Goal: Information Seeking & Learning: Learn about a topic

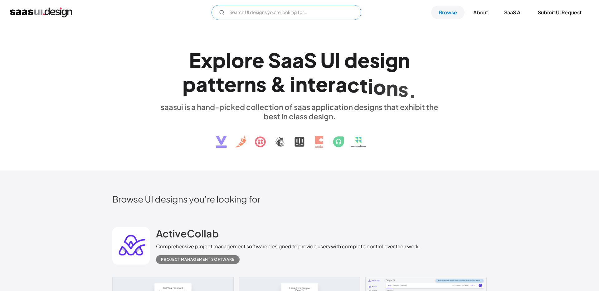
click at [236, 8] on input "Email Form" at bounding box center [287, 12] width 150 height 15
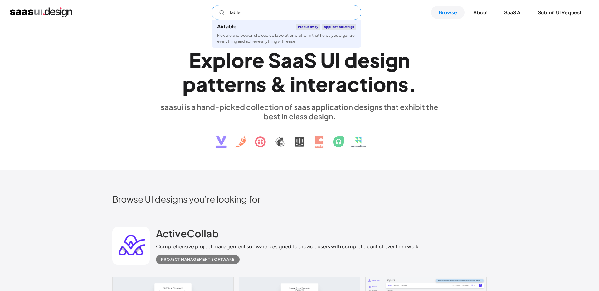
type input "Table"
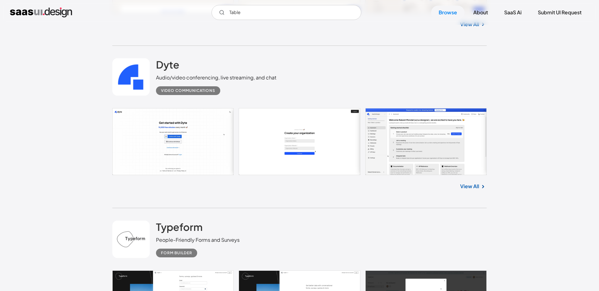
scroll to position [1702, 0]
click at [196, 127] on link at bounding box center [299, 142] width 374 height 67
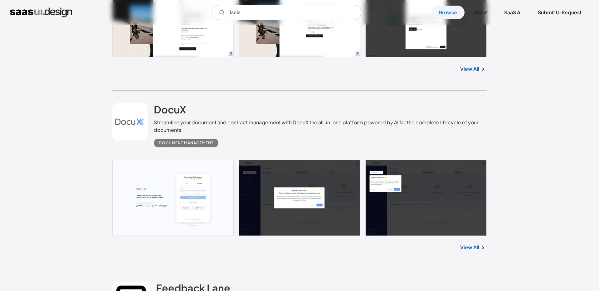
scroll to position [1984, 0]
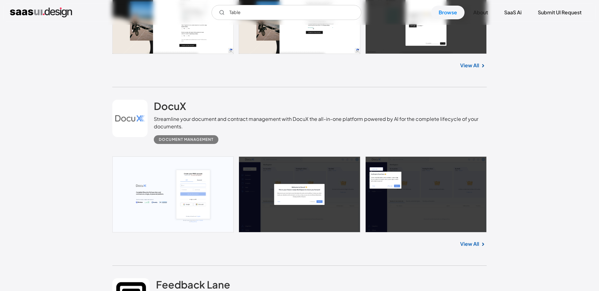
click at [182, 206] on link at bounding box center [299, 195] width 374 height 76
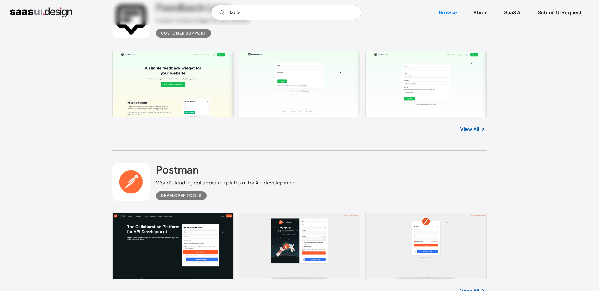
scroll to position [2258, 0]
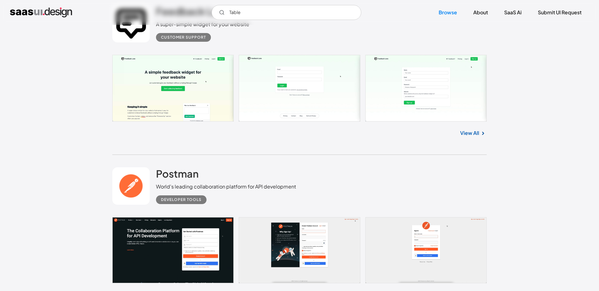
click at [147, 92] on link at bounding box center [299, 88] width 374 height 67
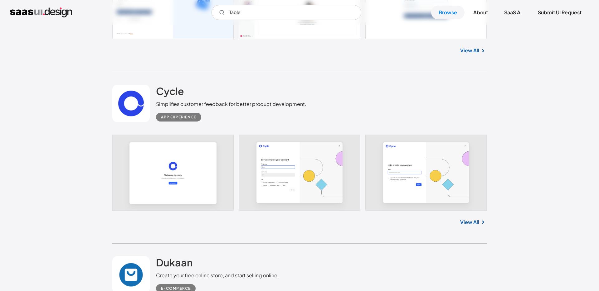
scroll to position [2845, 0]
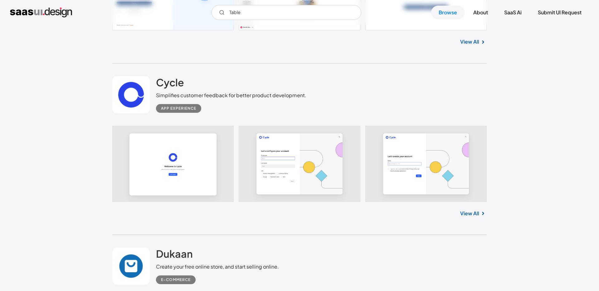
click at [161, 157] on link at bounding box center [299, 164] width 374 height 76
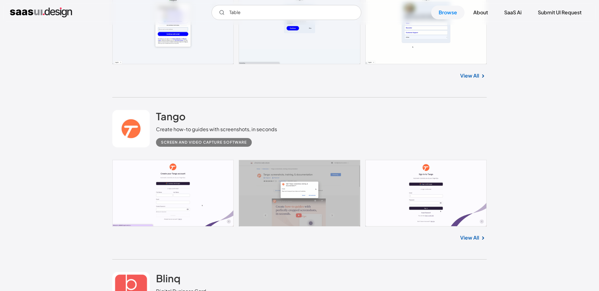
scroll to position [3311, 0]
click at [143, 197] on link at bounding box center [299, 193] width 374 height 67
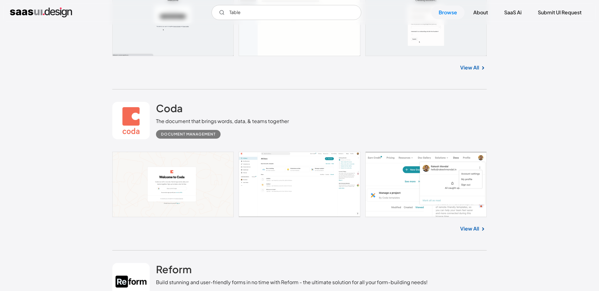
scroll to position [3805, 0]
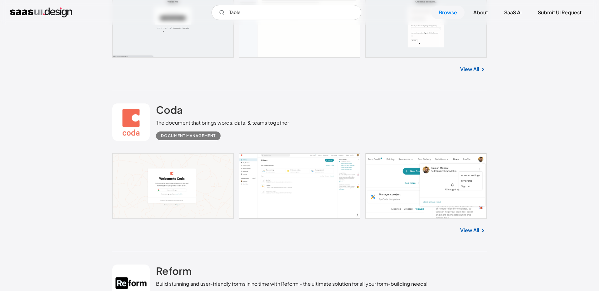
click at [257, 188] on link at bounding box center [299, 186] width 374 height 66
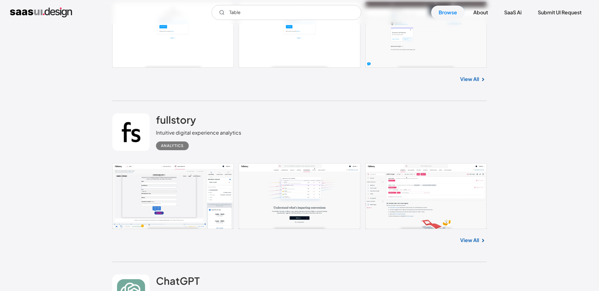
scroll to position [4791, 0]
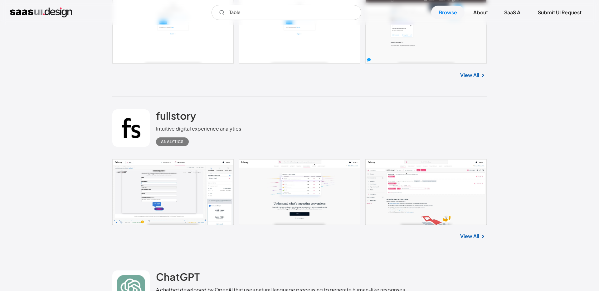
click at [401, 174] on link at bounding box center [299, 192] width 374 height 66
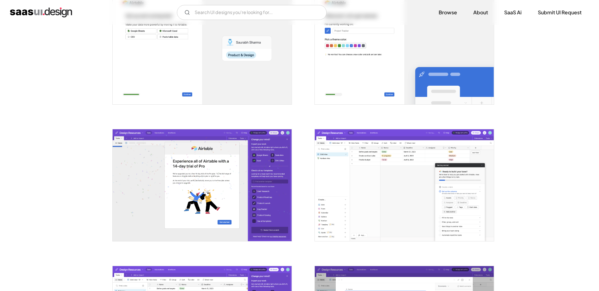
scroll to position [429, 0]
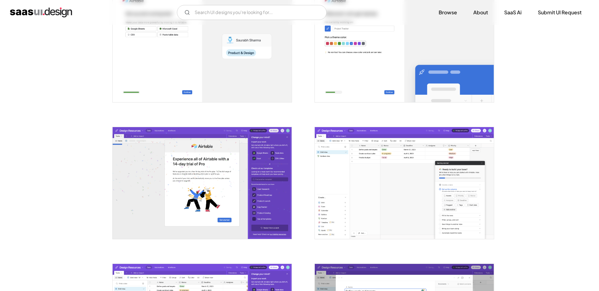
click at [330, 168] on img "open lightbox" at bounding box center [404, 183] width 179 height 112
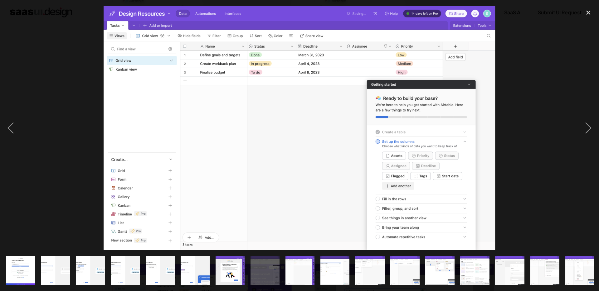
click at [59, 271] on img "show item 2 of 25" at bounding box center [55, 270] width 47 height 29
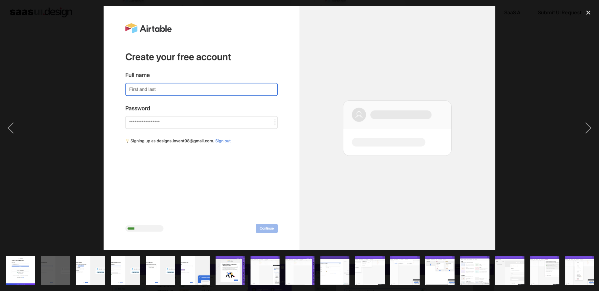
click at [94, 277] on img "show item 3 of 25" at bounding box center [90, 270] width 47 height 29
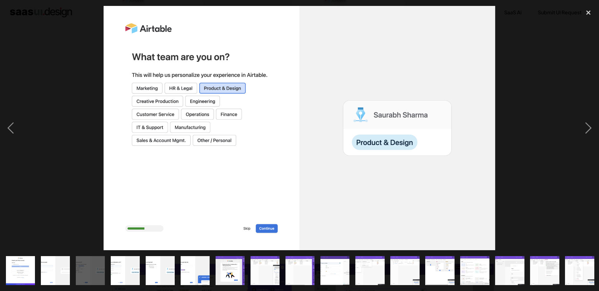
click at [119, 276] on img "show item 4 of 25" at bounding box center [125, 270] width 47 height 29
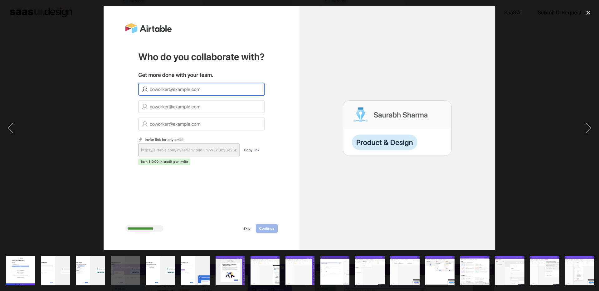
click at [165, 276] on img "show item 5 of 25" at bounding box center [160, 270] width 47 height 29
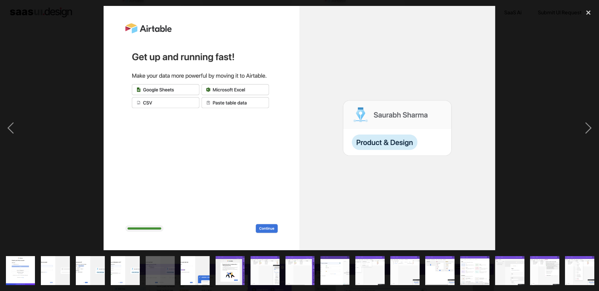
click at [205, 283] on img "show item 6 of 25" at bounding box center [195, 270] width 47 height 29
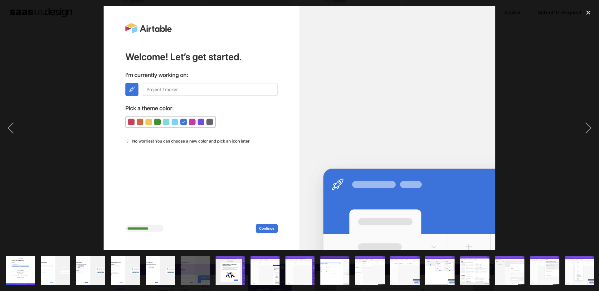
click at [242, 277] on img "show item 7 of 25" at bounding box center [230, 270] width 47 height 29
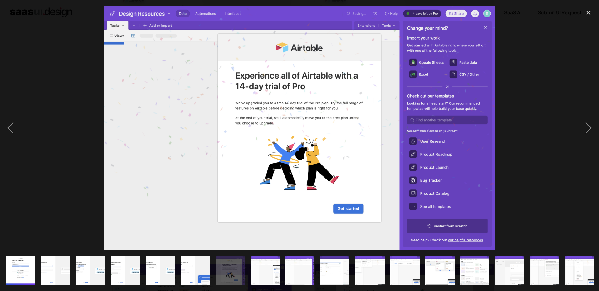
click at [275, 263] on img "show item 8 of 25" at bounding box center [265, 270] width 47 height 29
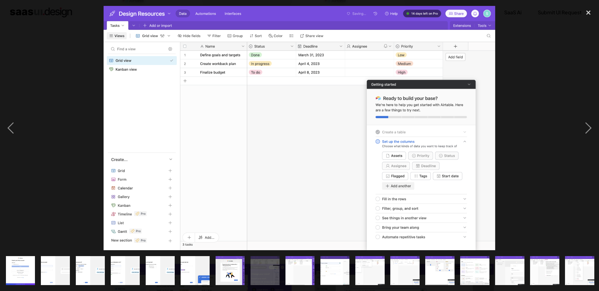
click at [298, 274] on img "show item 9 of 25" at bounding box center [300, 270] width 47 height 29
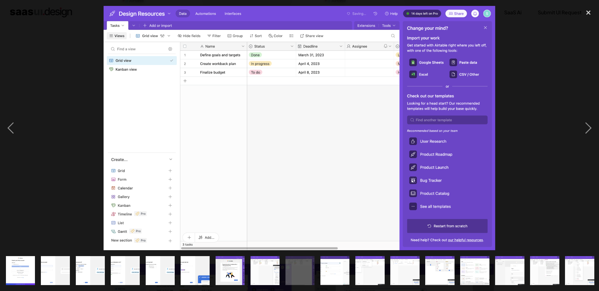
click at [318, 156] on img at bounding box center [300, 128] width 392 height 245
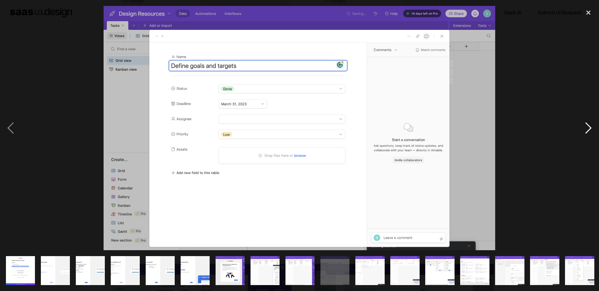
click at [590, 129] on div "next image" at bounding box center [588, 128] width 21 height 245
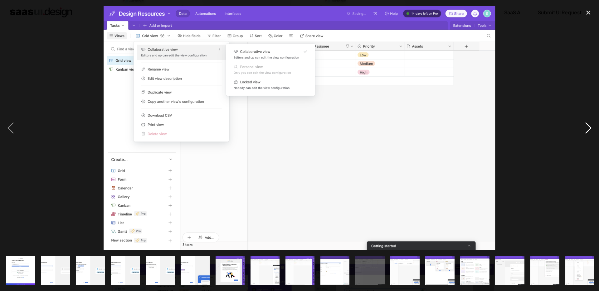
click at [589, 127] on div "next image" at bounding box center [588, 128] width 21 height 245
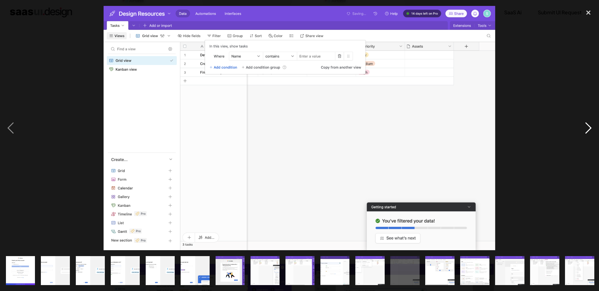
click at [589, 127] on div "next image" at bounding box center [588, 128] width 21 height 245
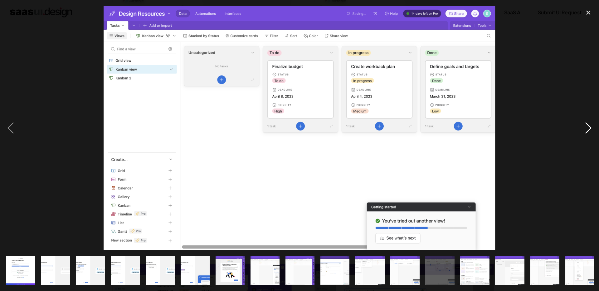
click at [589, 127] on div "next image" at bounding box center [588, 128] width 21 height 245
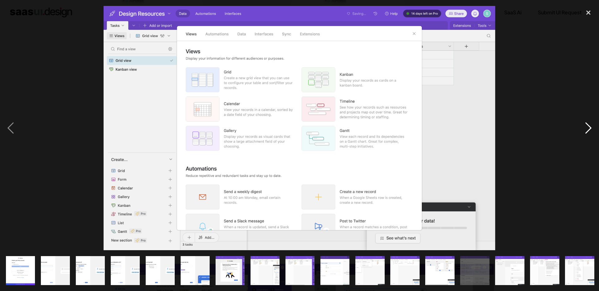
click at [589, 127] on div "next image" at bounding box center [588, 128] width 21 height 245
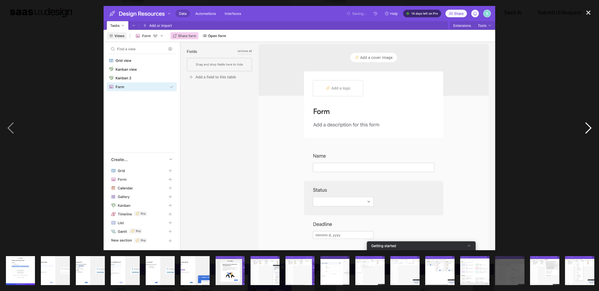
click at [589, 127] on div "next image" at bounding box center [588, 128] width 21 height 245
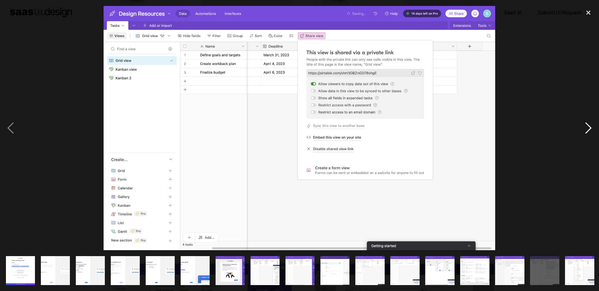
click at [589, 127] on div "next image" at bounding box center [588, 128] width 21 height 245
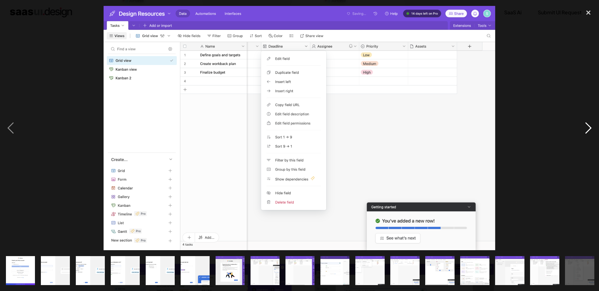
click at [589, 127] on div "next image" at bounding box center [588, 128] width 21 height 245
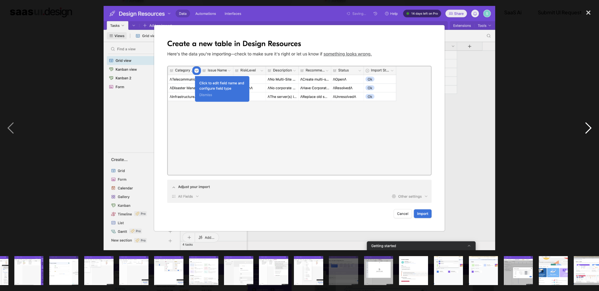
scroll to position [0, 281]
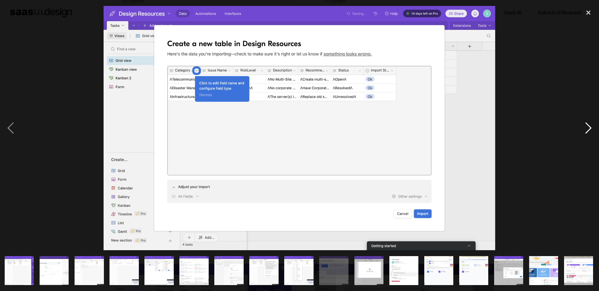
click at [589, 127] on div "next image" at bounding box center [588, 128] width 21 height 245
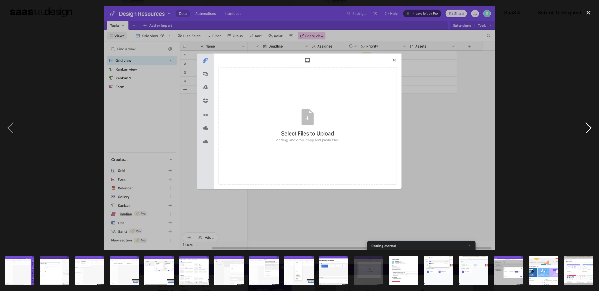
click at [589, 127] on div "next image" at bounding box center [588, 128] width 21 height 245
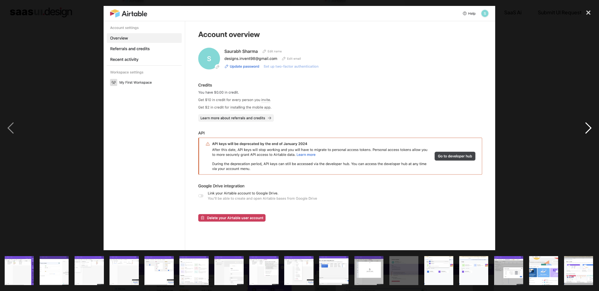
click at [589, 127] on div "next image" at bounding box center [588, 128] width 21 height 245
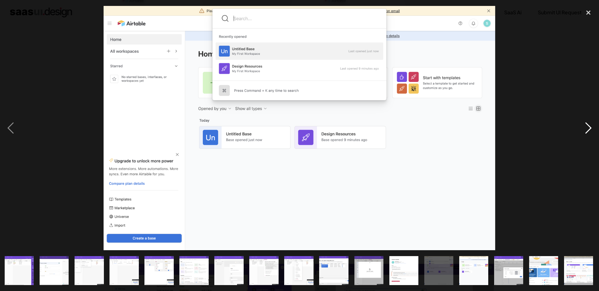
click at [589, 127] on div "next image" at bounding box center [588, 128] width 21 height 245
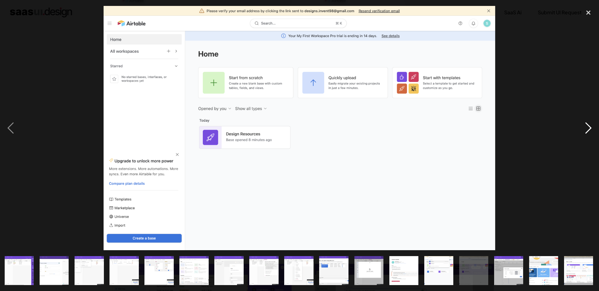
click at [589, 127] on div "next image" at bounding box center [588, 128] width 21 height 245
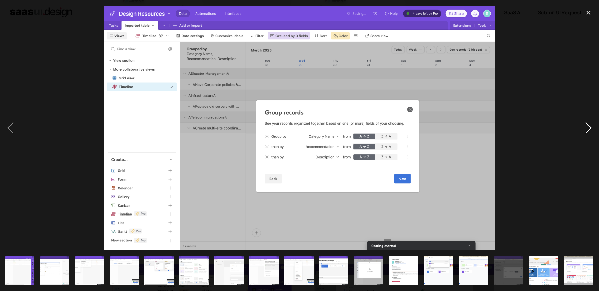
click at [589, 127] on div "next image" at bounding box center [588, 128] width 21 height 245
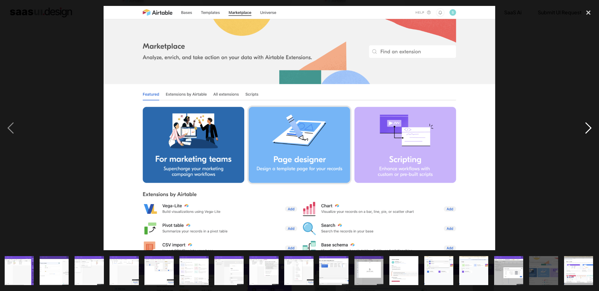
click at [589, 127] on div "next image" at bounding box center [588, 128] width 21 height 245
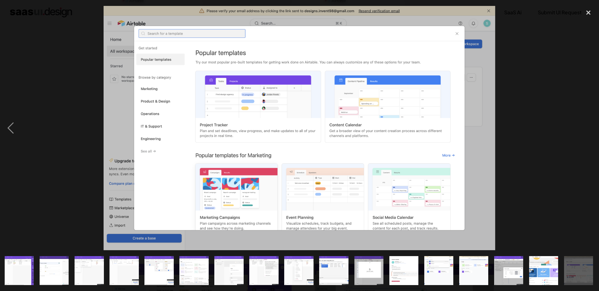
click at [589, 127] on div "next image" at bounding box center [588, 128] width 21 height 245
click at [588, 14] on div "close lightbox" at bounding box center [588, 13] width 21 height 14
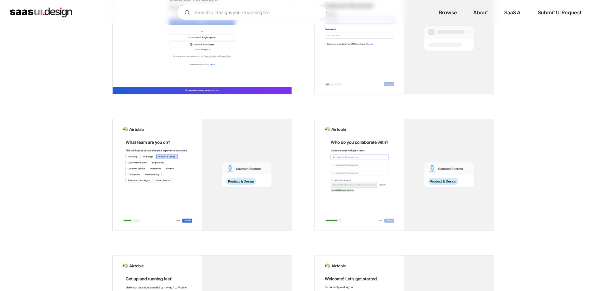
scroll to position [0, 0]
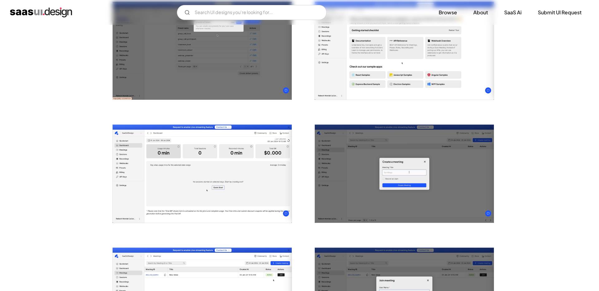
scroll to position [391, 0]
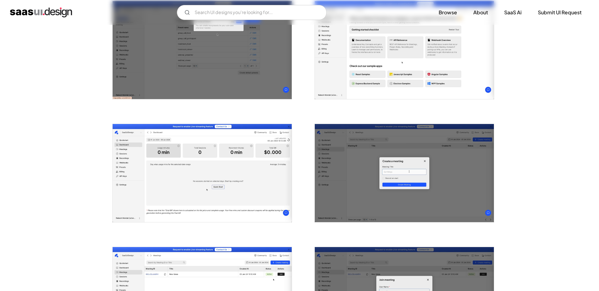
click at [176, 146] on img "open lightbox" at bounding box center [202, 173] width 179 height 98
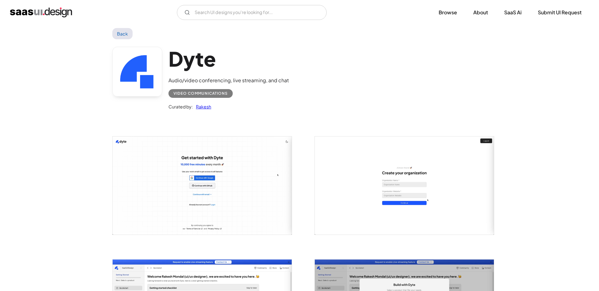
scroll to position [0, 0]
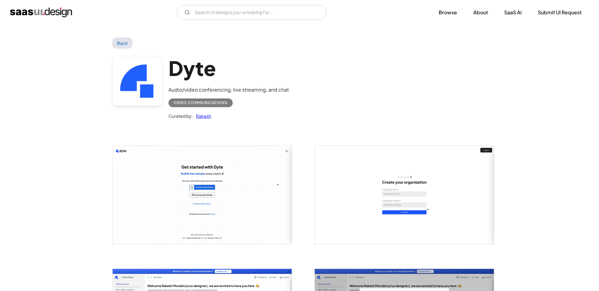
click at [124, 45] on link "Back" at bounding box center [122, 42] width 20 height 11
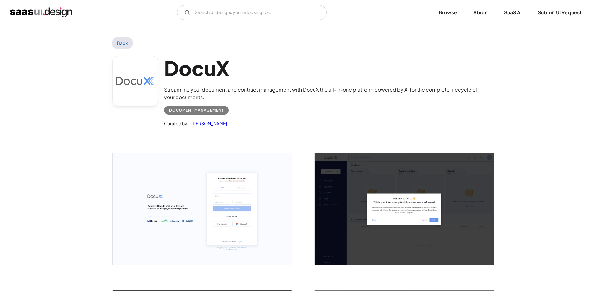
click at [182, 206] on img "open lightbox" at bounding box center [202, 209] width 179 height 112
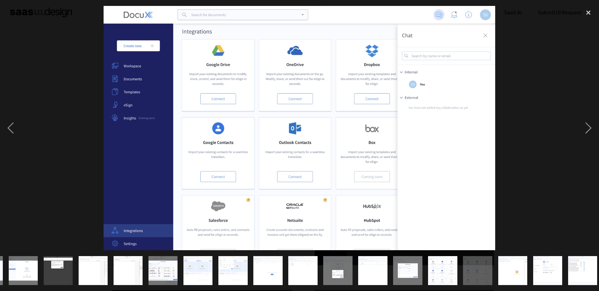
scroll to position [0, 141]
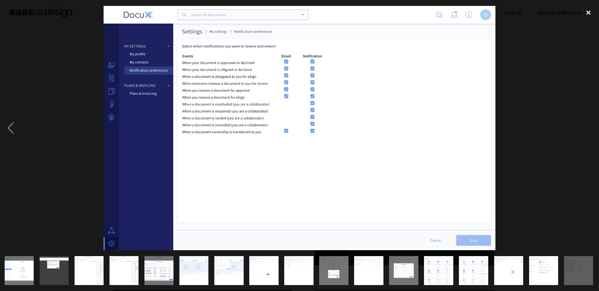
click at [583, 13] on div "close lightbox" at bounding box center [588, 13] width 21 height 14
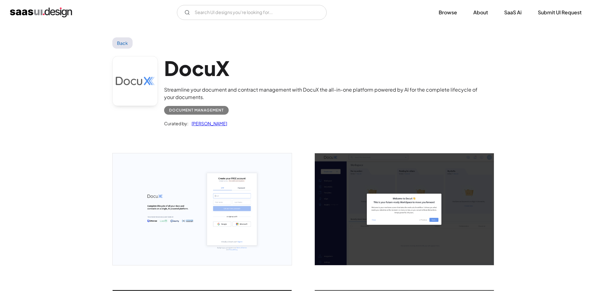
scroll to position [0, 0]
click at [122, 45] on link "Back" at bounding box center [122, 42] width 20 height 11
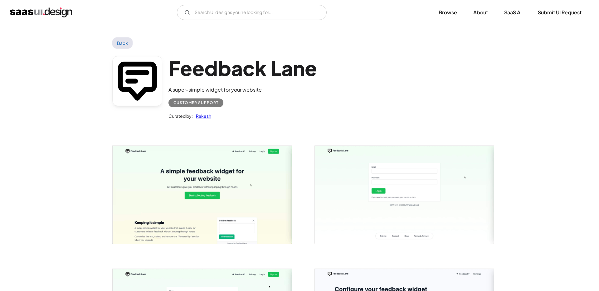
click at [192, 189] on img "open lightbox" at bounding box center [202, 195] width 179 height 98
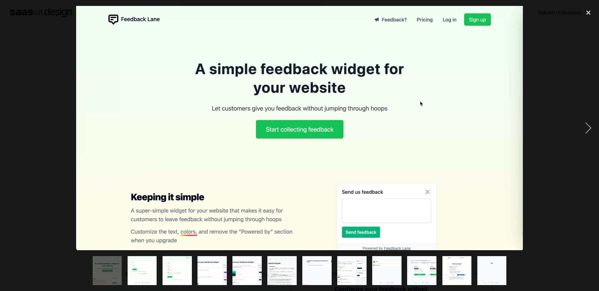
click at [183, 260] on img "show item 3 of 12" at bounding box center [177, 270] width 53 height 29
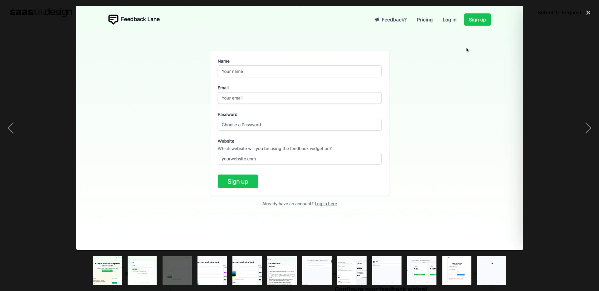
click at [204, 271] on img "show item 4 of 12" at bounding box center [212, 270] width 53 height 29
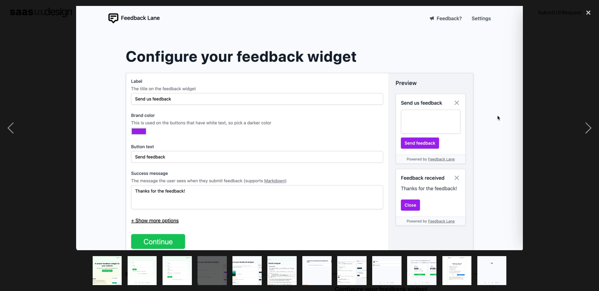
click at [278, 276] on img "show item 6 of 12" at bounding box center [282, 270] width 53 height 29
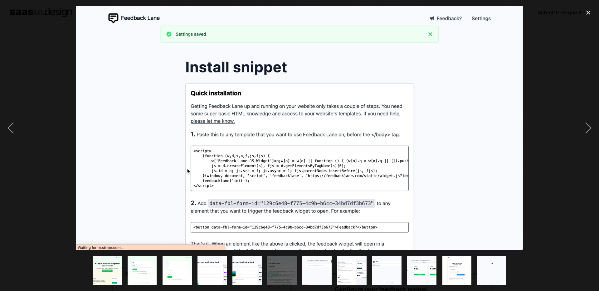
click at [317, 271] on img "show item 7 of 12" at bounding box center [316, 270] width 53 height 29
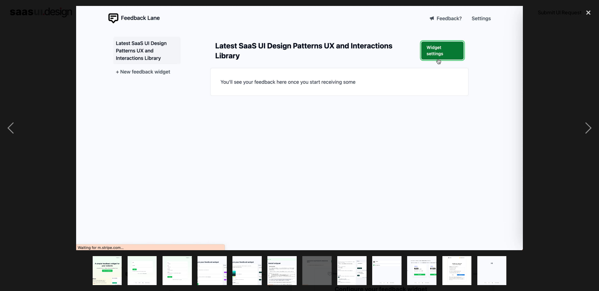
click at [362, 269] on img "show item 8 of 12" at bounding box center [351, 270] width 53 height 29
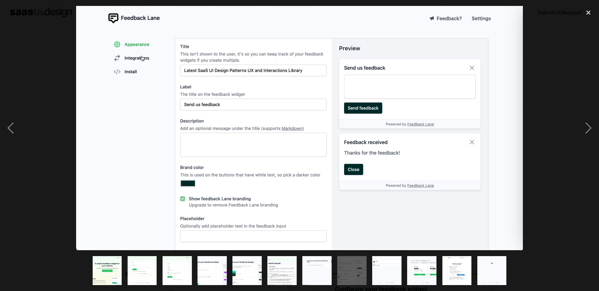
click at [392, 266] on img "show item 9 of 12" at bounding box center [386, 270] width 53 height 29
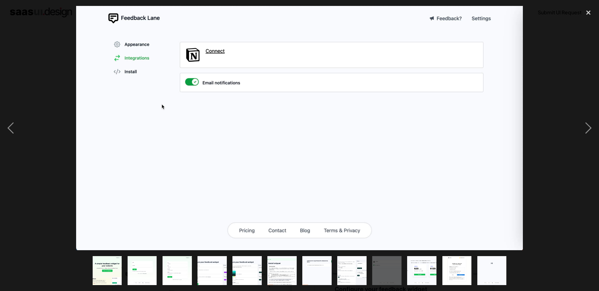
click at [421, 267] on img "show item 10 of 12" at bounding box center [421, 270] width 53 height 29
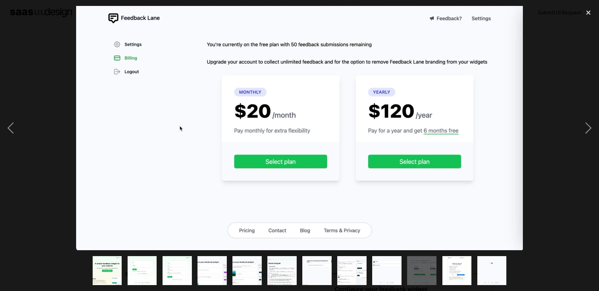
click at [438, 267] on div "show item 10 of 12" at bounding box center [421, 271] width 35 height 41
click at [460, 272] on img "show item 11 of 12" at bounding box center [456, 270] width 53 height 29
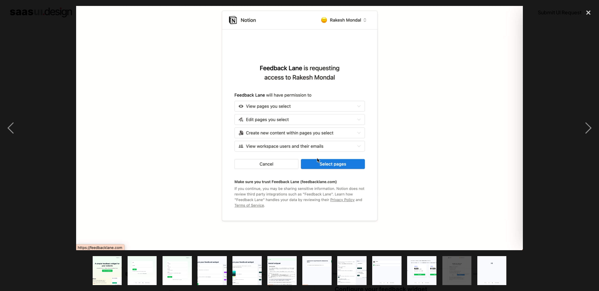
click at [494, 269] on img "show item 12 of 12" at bounding box center [491, 270] width 53 height 29
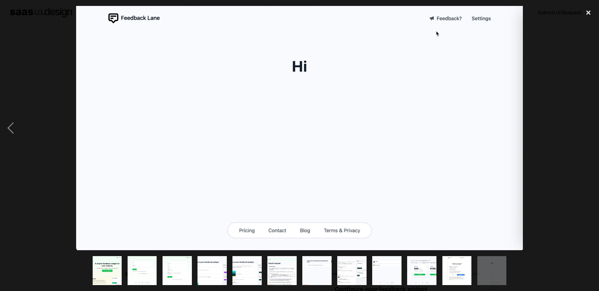
click at [590, 10] on div "close lightbox" at bounding box center [588, 13] width 21 height 14
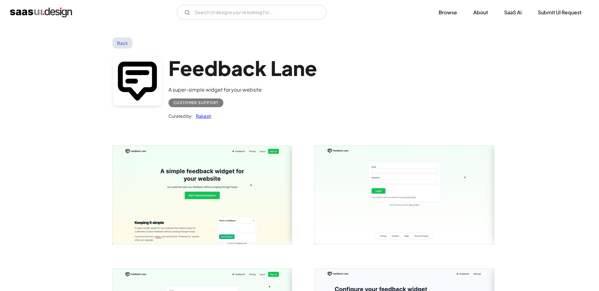
click at [123, 41] on link "Back" at bounding box center [122, 42] width 20 height 11
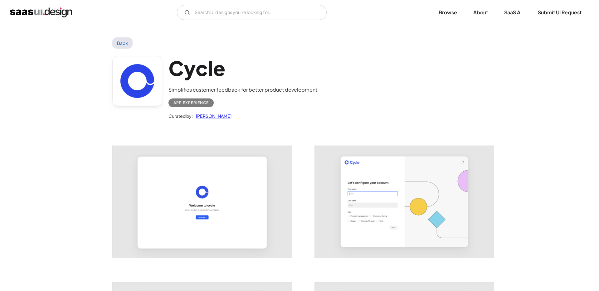
click at [216, 169] on img "open lightbox" at bounding box center [202, 202] width 179 height 112
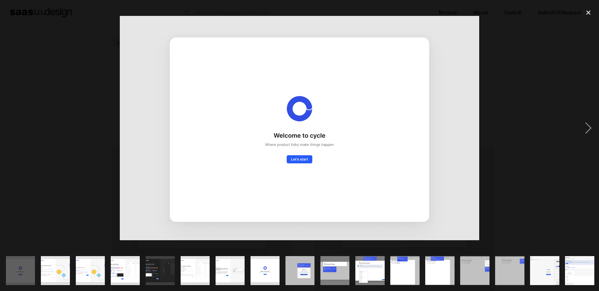
click at [61, 266] on img "show item 2 of 24" at bounding box center [55, 270] width 46 height 29
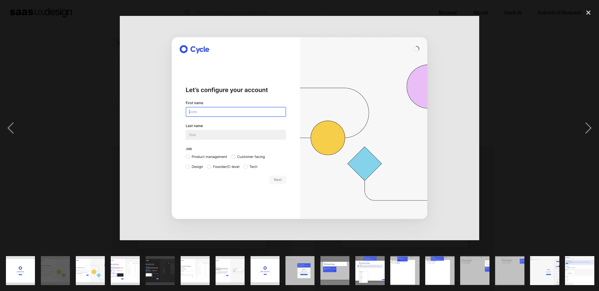
click at [87, 267] on img "show item 3 of 24" at bounding box center [90, 270] width 46 height 29
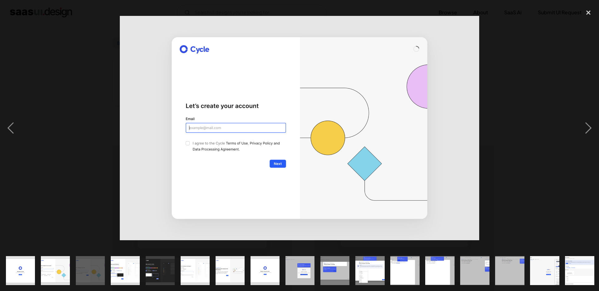
click at [132, 274] on img "show item 4 of 24" at bounding box center [125, 270] width 46 height 29
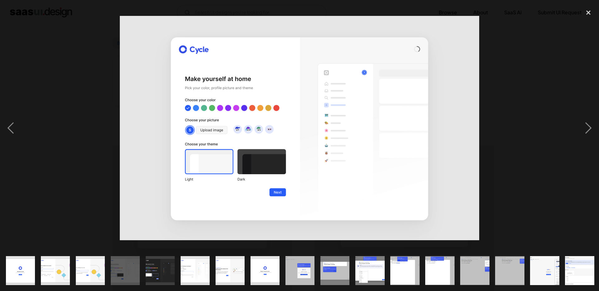
click at [164, 271] on img "show item 5 of 24" at bounding box center [160, 270] width 46 height 29
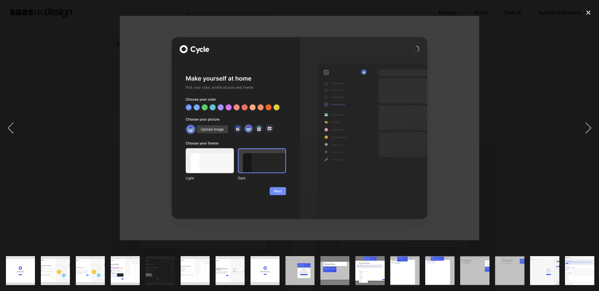
click at [192, 266] on img "show item 6 of 24" at bounding box center [195, 270] width 46 height 29
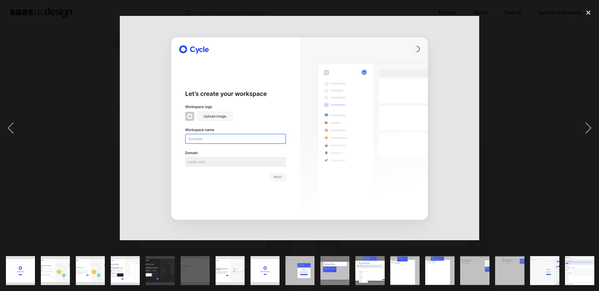
click at [230, 266] on img "show item 7 of 24" at bounding box center [230, 270] width 46 height 29
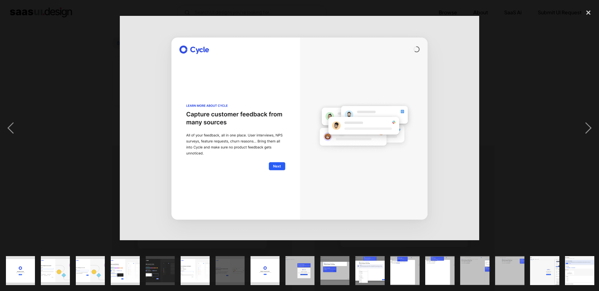
click at [273, 274] on img "show item 8 of 24" at bounding box center [265, 270] width 46 height 29
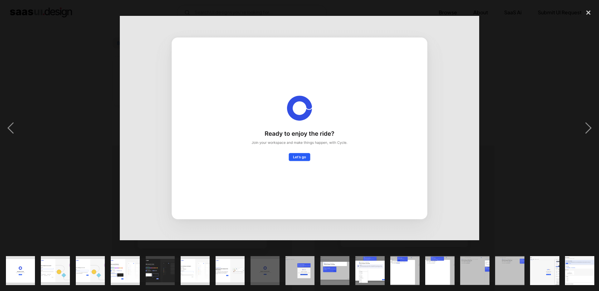
click at [291, 273] on img "show item 9 of 24" at bounding box center [300, 270] width 46 height 29
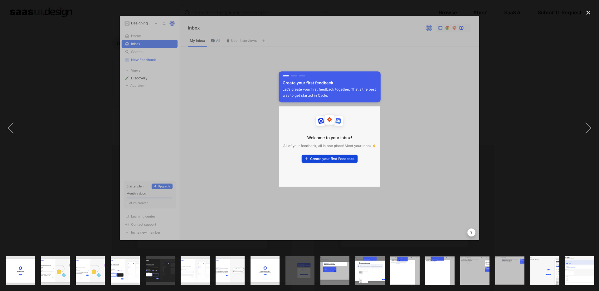
click at [335, 275] on img "show item 10 of 24" at bounding box center [335, 270] width 46 height 29
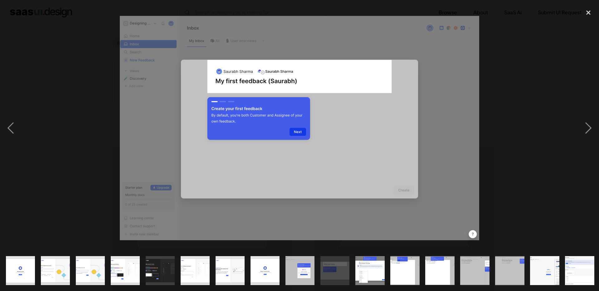
click at [372, 269] on img "show item 11 of 24" at bounding box center [370, 270] width 46 height 29
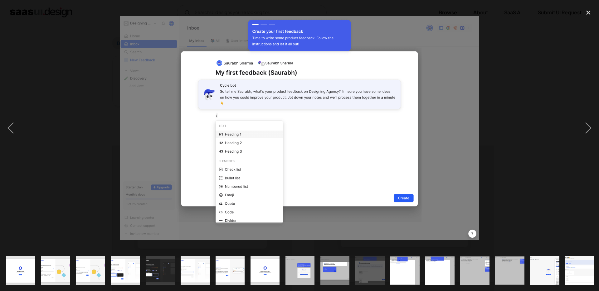
click at [402, 269] on img "show item 12 of 24" at bounding box center [405, 270] width 46 height 29
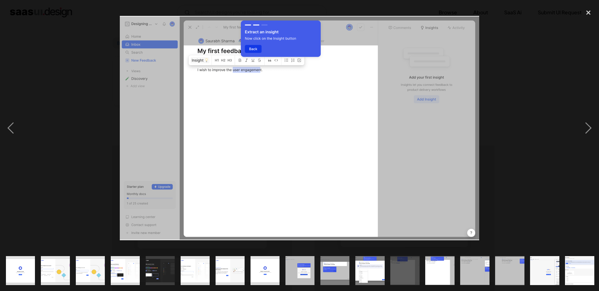
click at [429, 269] on img "show item 13 of 24" at bounding box center [439, 270] width 46 height 29
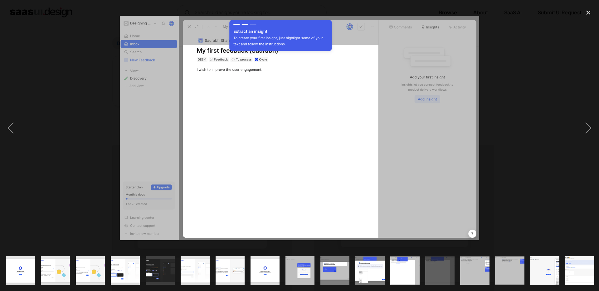
click at [462, 265] on img "show item 14 of 24" at bounding box center [474, 270] width 46 height 29
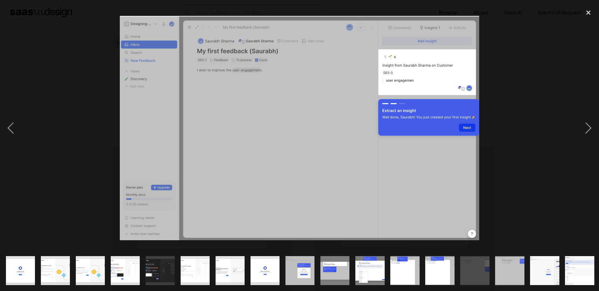
click at [504, 268] on img "show item 15 of 24" at bounding box center [509, 270] width 46 height 29
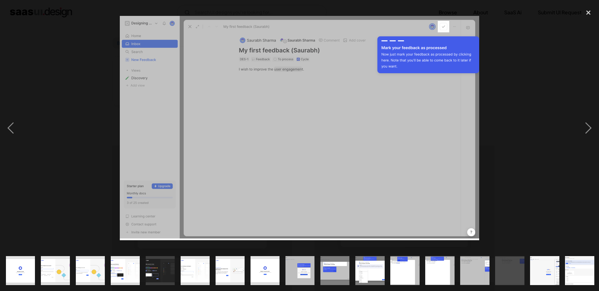
click at [547, 272] on img "show item 16 of 24" at bounding box center [544, 270] width 46 height 29
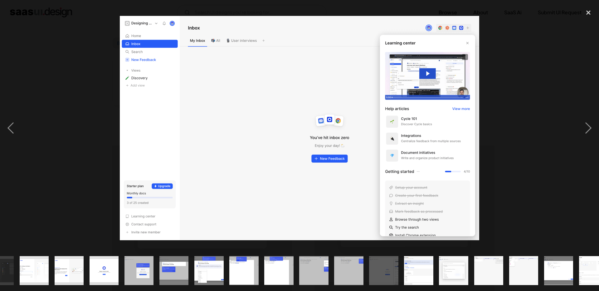
scroll to position [0, 246]
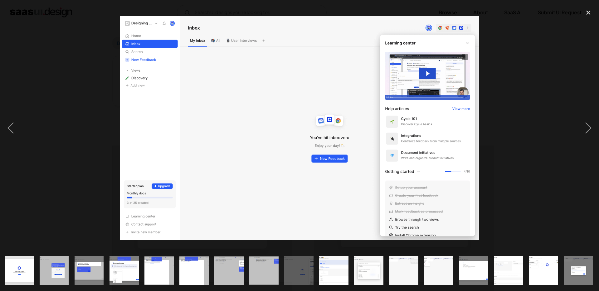
click at [330, 263] on img "show item 17 of 24" at bounding box center [333, 270] width 46 height 29
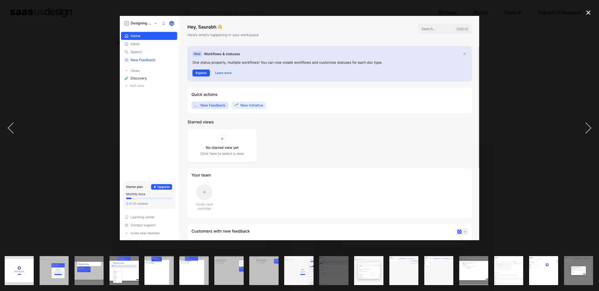
click at [363, 267] on img "show item 18 of 24" at bounding box center [368, 270] width 46 height 29
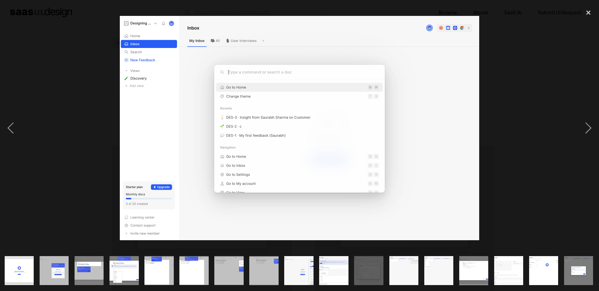
click at [401, 267] on img "show item 19 of 24" at bounding box center [403, 270] width 46 height 29
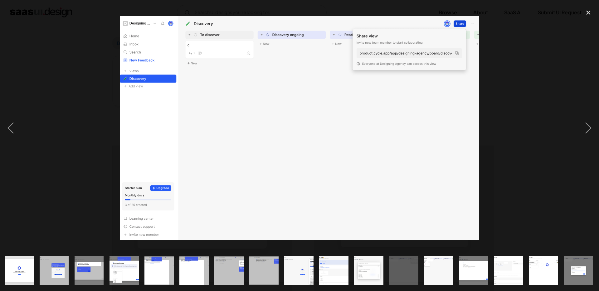
click at [445, 272] on img "show item 20 of 24" at bounding box center [439, 270] width 46 height 29
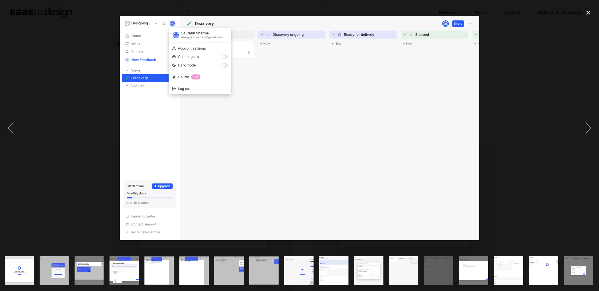
click at [470, 273] on img "show item 21 of 24" at bounding box center [473, 270] width 46 height 29
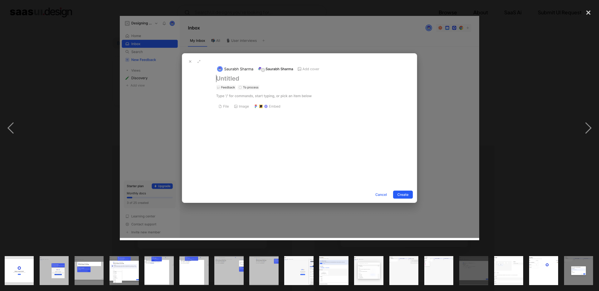
click at [504, 272] on img "show item 22 of 24" at bounding box center [508, 270] width 46 height 29
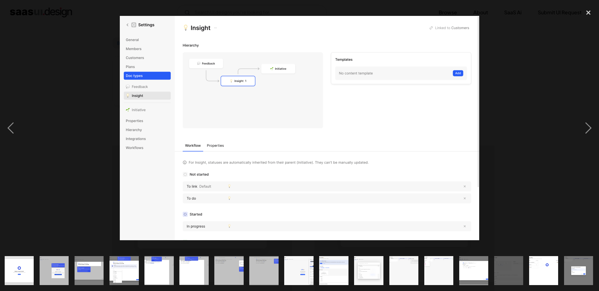
click at [531, 272] on img "show item 23 of 24" at bounding box center [543, 270] width 46 height 29
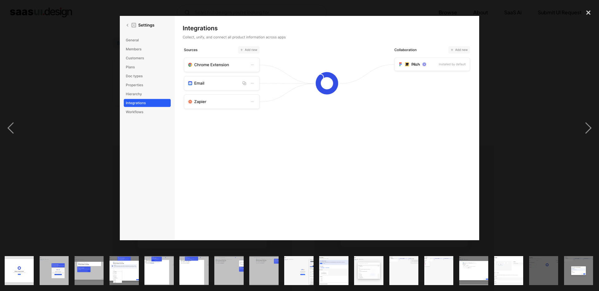
click at [586, 276] on img "show item 24 of 24" at bounding box center [578, 270] width 46 height 29
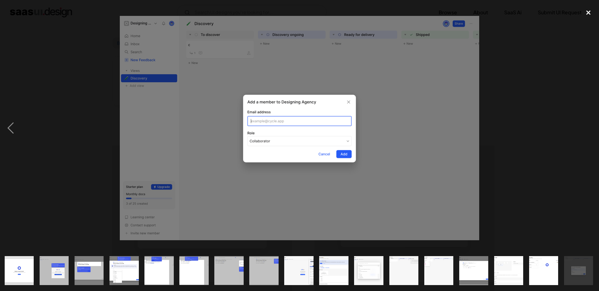
click at [586, 13] on div "close lightbox" at bounding box center [588, 13] width 21 height 14
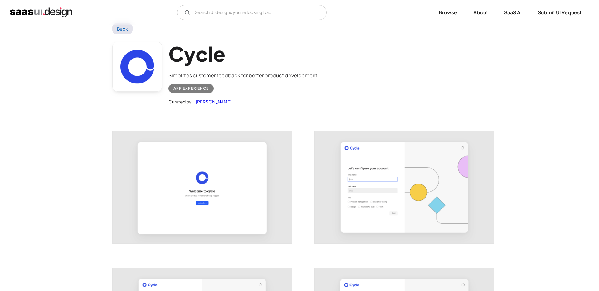
scroll to position [0, 0]
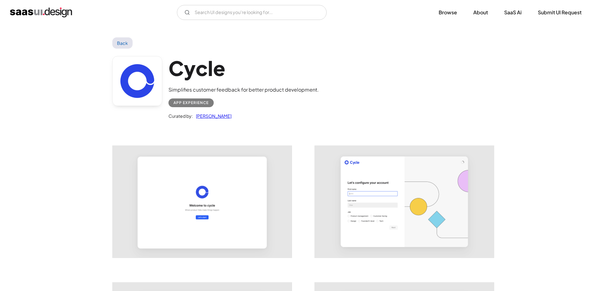
click at [119, 45] on link "Back" at bounding box center [122, 42] width 20 height 11
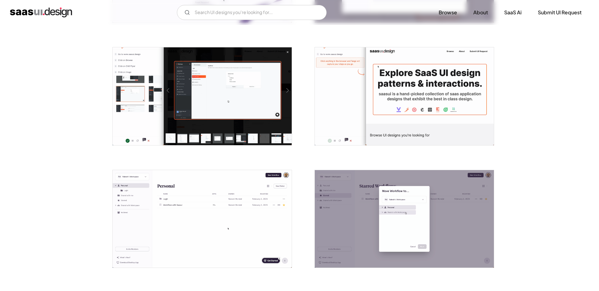
scroll to position [347, 0]
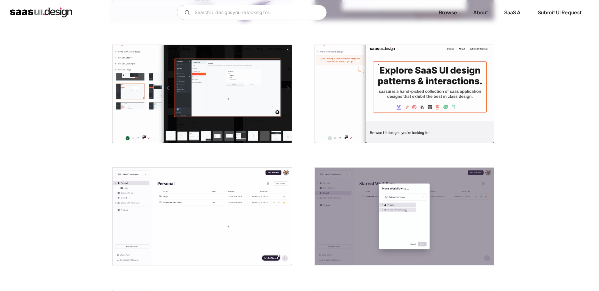
click at [197, 211] on img "open lightbox" at bounding box center [202, 217] width 179 height 98
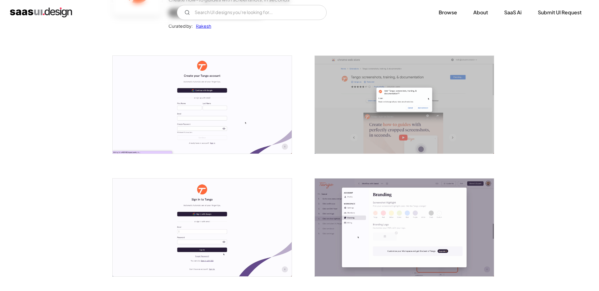
scroll to position [0, 0]
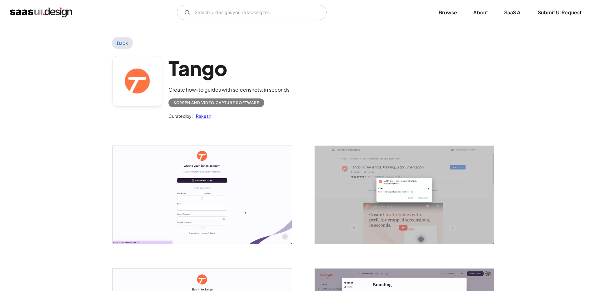
click at [123, 38] on link "Back" at bounding box center [122, 42] width 20 height 11
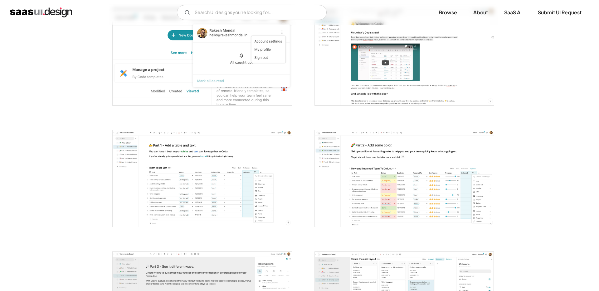
scroll to position [258, 0]
click at [189, 168] on img "open lightbox" at bounding box center [202, 179] width 179 height 96
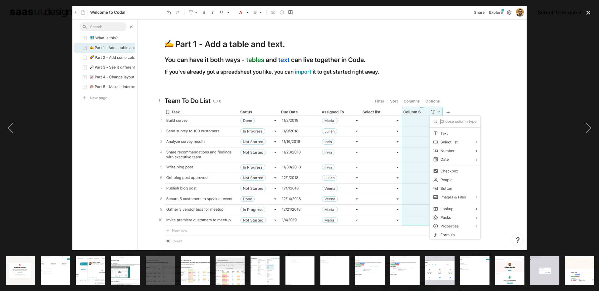
click at [125, 268] on img "show item 4 of 25" at bounding box center [125, 270] width 54 height 29
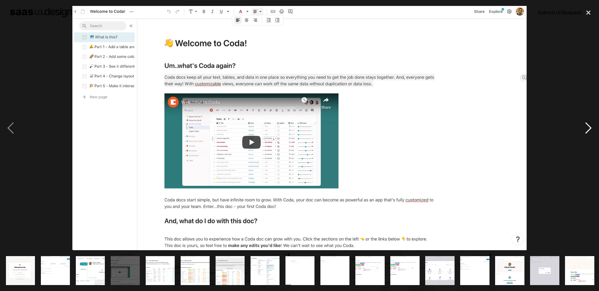
click at [589, 129] on div "next image" at bounding box center [588, 128] width 21 height 245
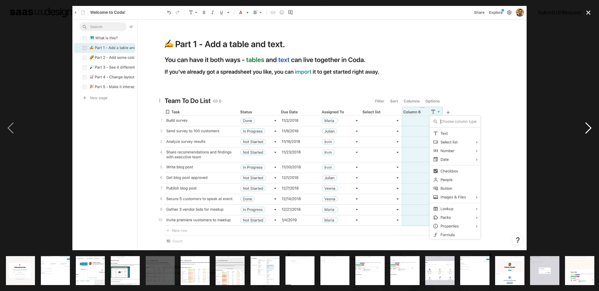
click at [589, 129] on div "next image" at bounding box center [588, 128] width 21 height 245
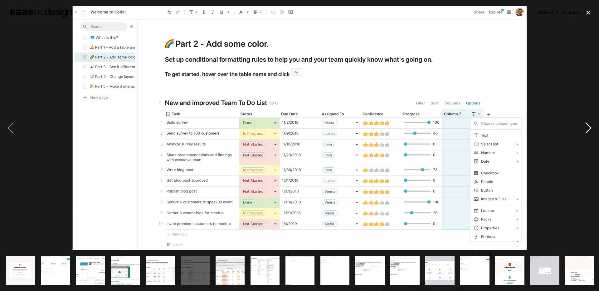
click at [588, 129] on div "next image" at bounding box center [588, 128] width 21 height 245
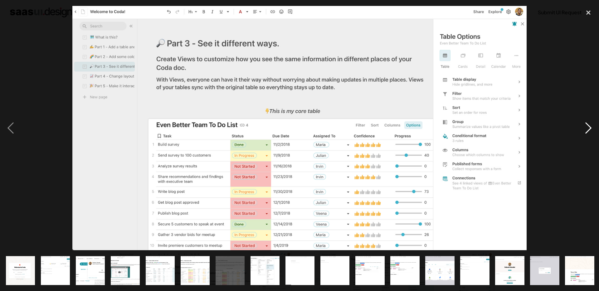
click at [588, 129] on div "next image" at bounding box center [588, 128] width 21 height 245
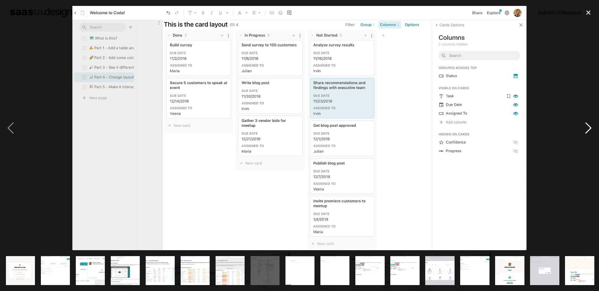
click at [588, 129] on div "next image" at bounding box center [588, 128] width 21 height 245
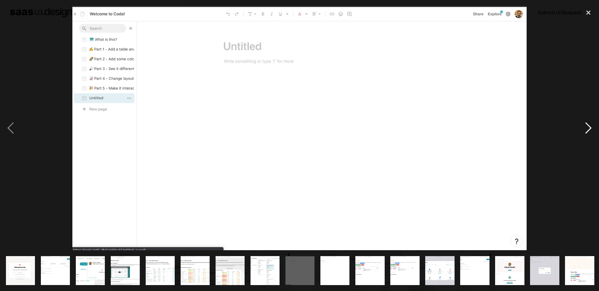
click at [588, 129] on div "next image" at bounding box center [588, 128] width 21 height 245
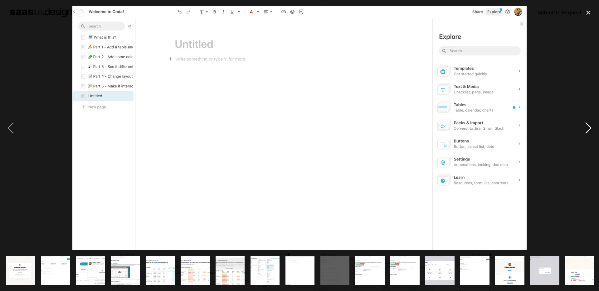
click at [588, 129] on div "next image" at bounding box center [588, 128] width 21 height 245
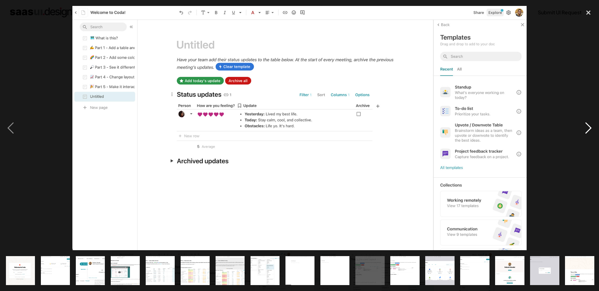
click at [588, 129] on div "next image" at bounding box center [588, 128] width 21 height 245
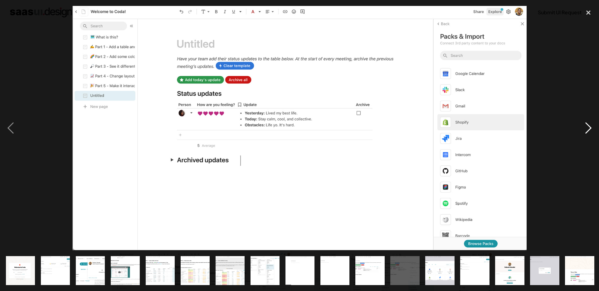
click at [588, 129] on div "next image" at bounding box center [588, 128] width 21 height 245
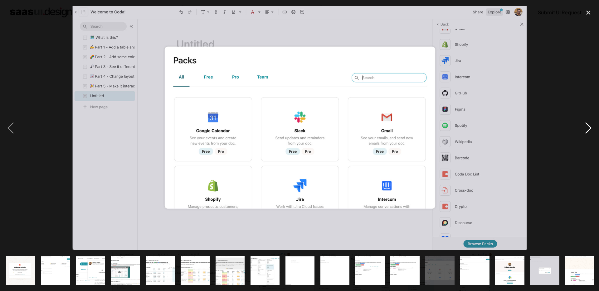
click at [588, 129] on div "next image" at bounding box center [588, 128] width 21 height 245
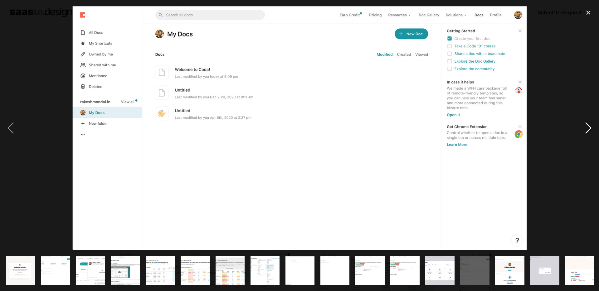
click at [588, 129] on div "next image" at bounding box center [588, 128] width 21 height 245
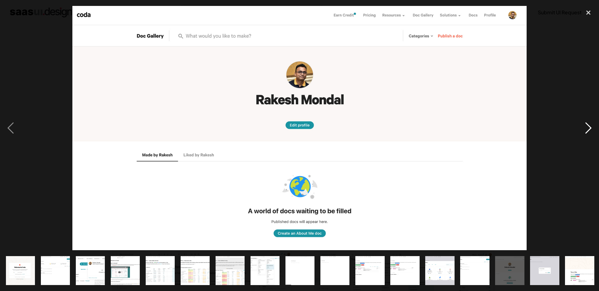
click at [588, 129] on div "next image" at bounding box center [588, 128] width 21 height 245
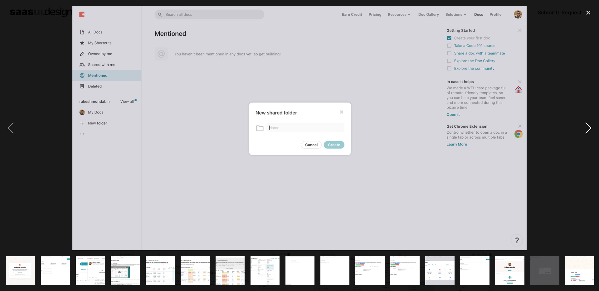
click at [588, 129] on div "next image" at bounding box center [588, 128] width 21 height 245
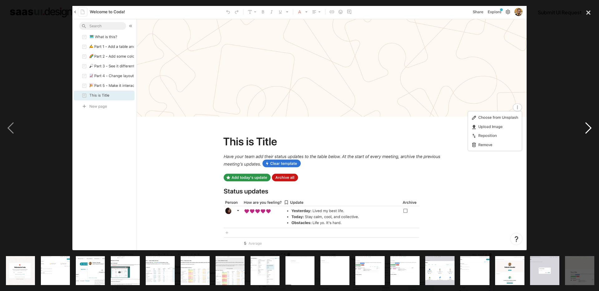
click at [588, 129] on div "next image" at bounding box center [588, 128] width 21 height 245
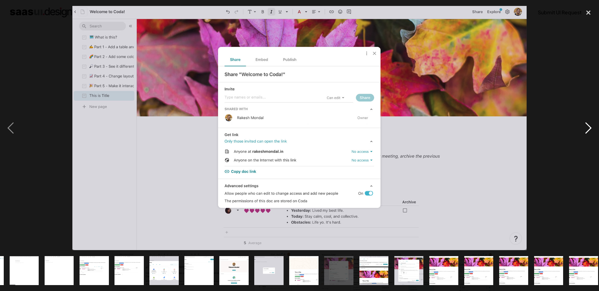
scroll to position [0, 281]
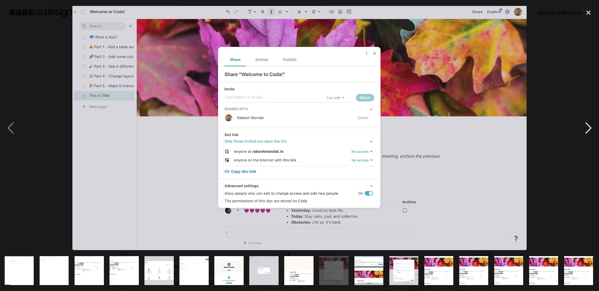
click at [588, 129] on div "next image" at bounding box center [588, 128] width 21 height 245
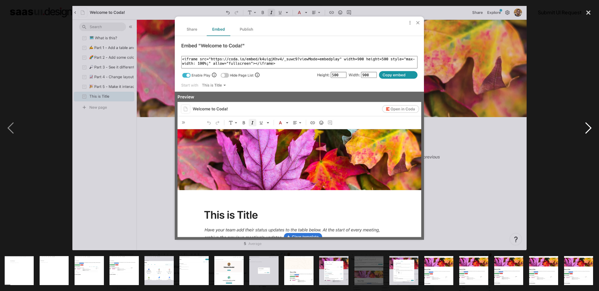
click at [588, 129] on div "next image" at bounding box center [588, 128] width 21 height 245
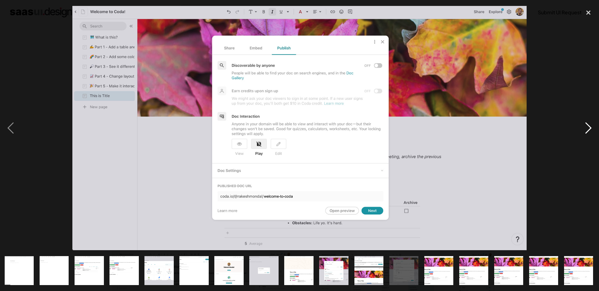
click at [588, 129] on div "next image" at bounding box center [588, 128] width 21 height 245
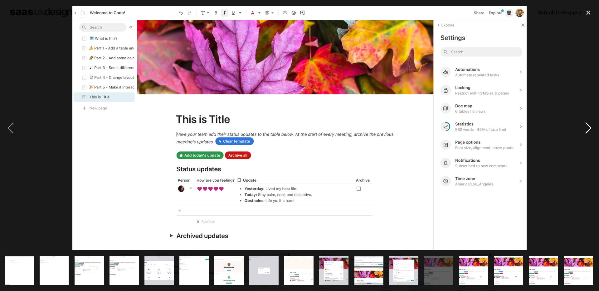
click at [588, 129] on div "next image" at bounding box center [588, 128] width 21 height 245
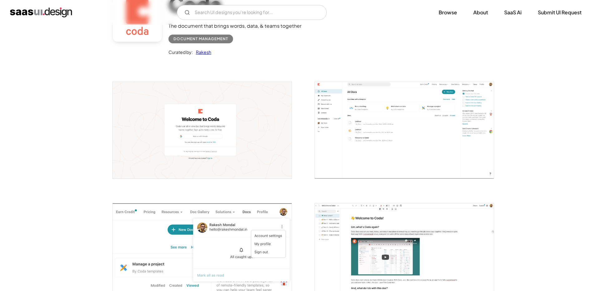
scroll to position [0, 0]
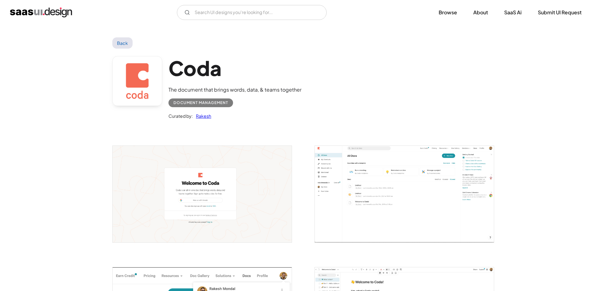
click at [122, 42] on link "Back" at bounding box center [122, 42] width 20 height 11
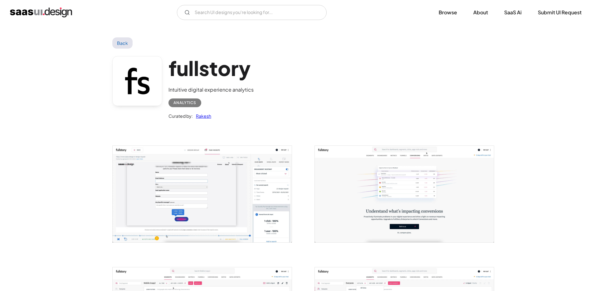
click at [217, 182] on img "open lightbox" at bounding box center [202, 194] width 179 height 97
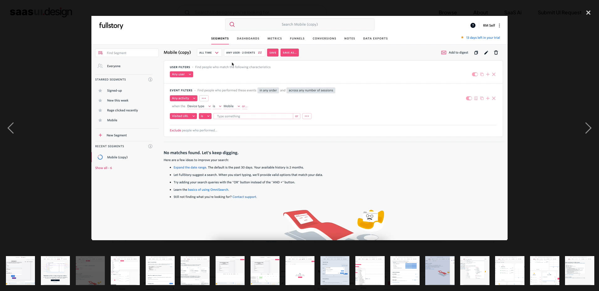
click at [129, 277] on img "show item 4 of 19" at bounding box center [125, 270] width 54 height 29
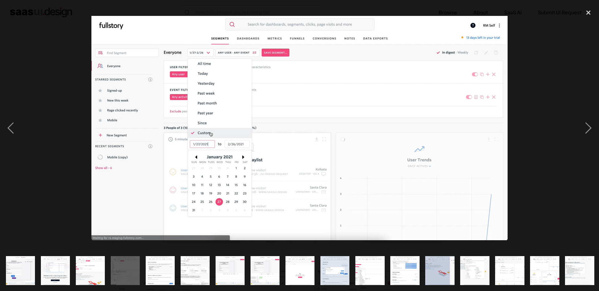
click at [157, 270] on img "show item 5 of 19" at bounding box center [160, 270] width 54 height 29
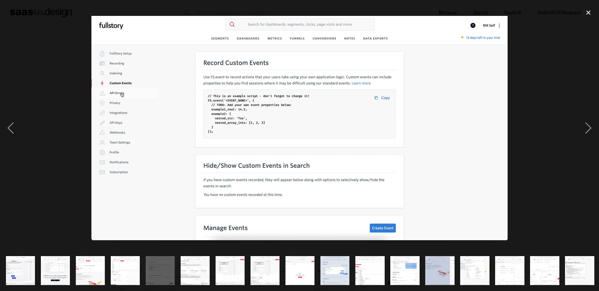
click at [187, 270] on img "show item 6 of 19" at bounding box center [195, 270] width 54 height 29
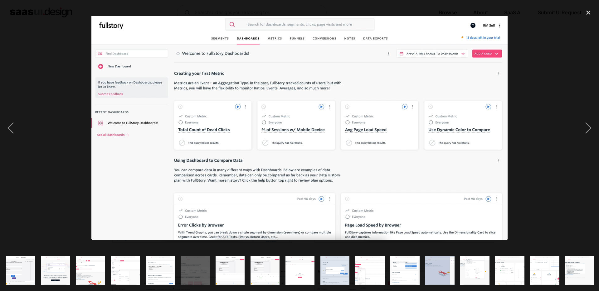
click at [222, 275] on img "show item 7 of 19" at bounding box center [230, 270] width 54 height 29
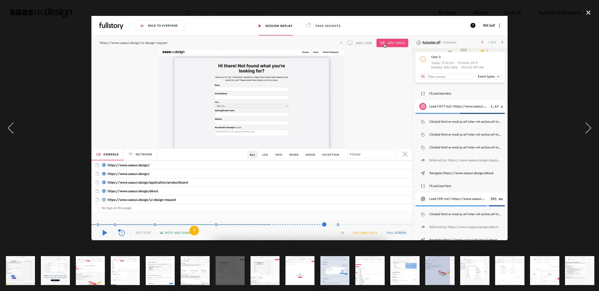
click at [267, 272] on img "show item 8 of 19" at bounding box center [265, 270] width 54 height 29
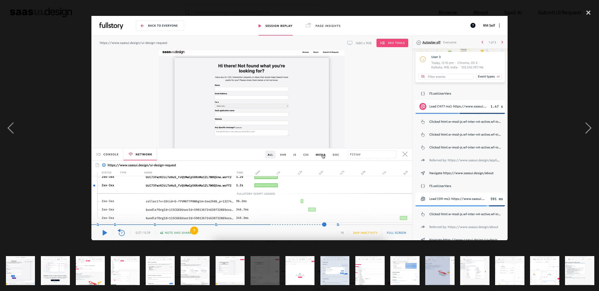
click at [299, 270] on img "show item 9 of 19" at bounding box center [300, 270] width 54 height 29
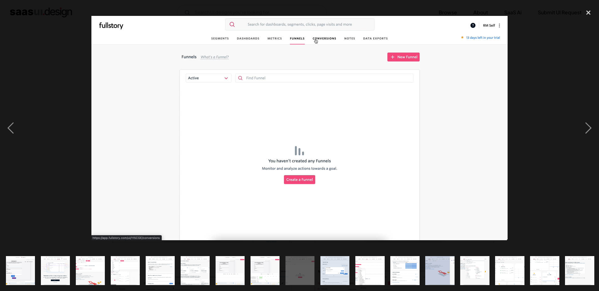
click at [343, 272] on img "show item 10 of 19" at bounding box center [335, 270] width 54 height 29
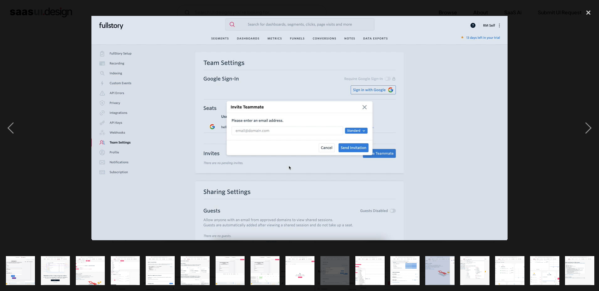
click at [371, 265] on img "show item 11 of 19" at bounding box center [370, 270] width 54 height 29
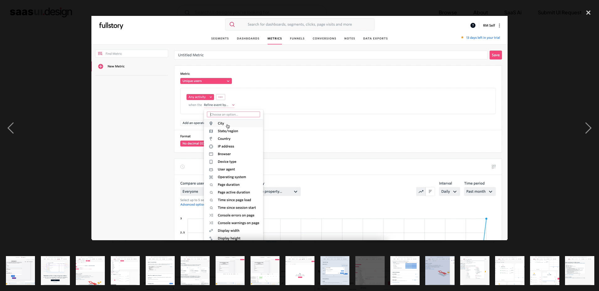
click at [394, 266] on img "show item 12 of 19" at bounding box center [405, 270] width 54 height 29
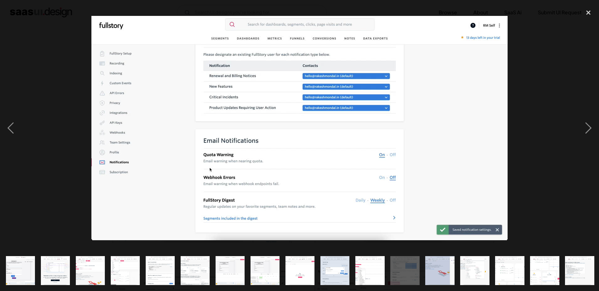
click at [470, 269] on img "show item 14 of 19" at bounding box center [475, 270] width 54 height 29
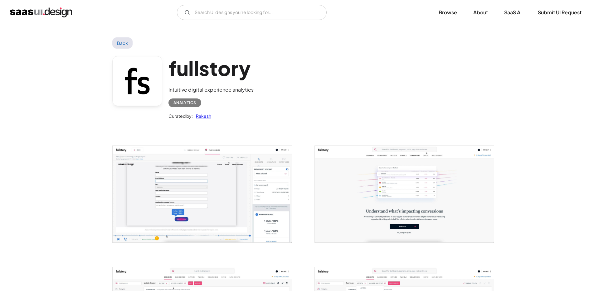
click at [128, 43] on link "Back" at bounding box center [122, 42] width 20 height 11
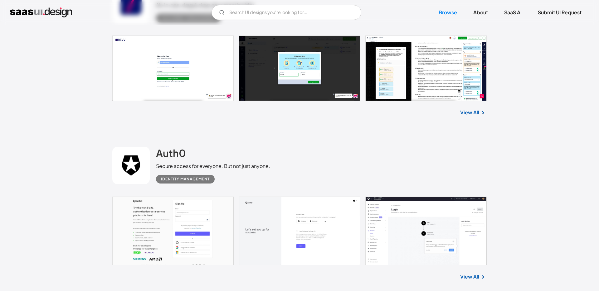
scroll to position [5579, 0]
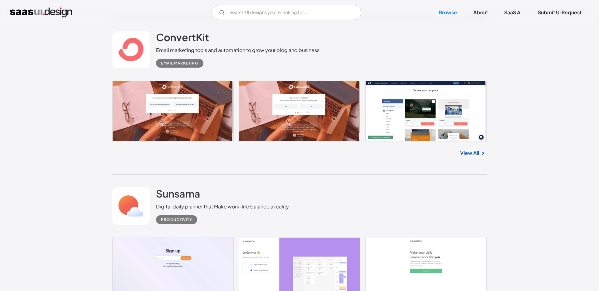
scroll to position [6848, 0]
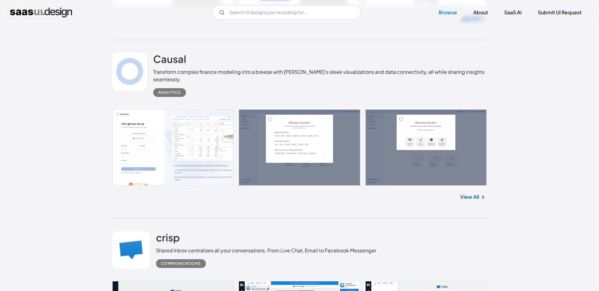
scroll to position [8139, 0]
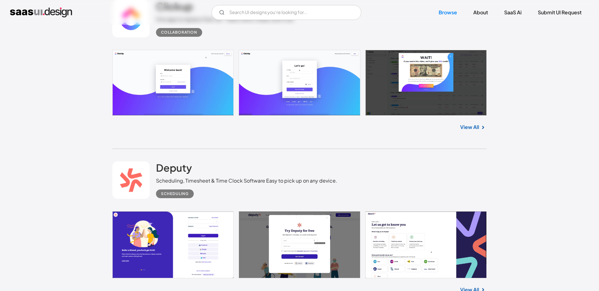
scroll to position [8860, 0]
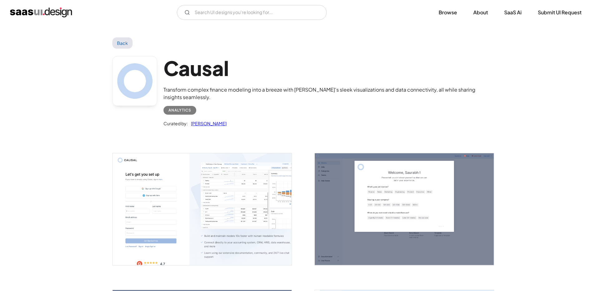
click at [243, 207] on img "open lightbox" at bounding box center [202, 209] width 179 height 112
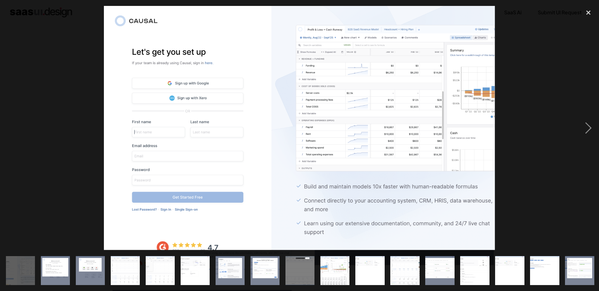
click at [163, 186] on img at bounding box center [300, 128] width 392 height 245
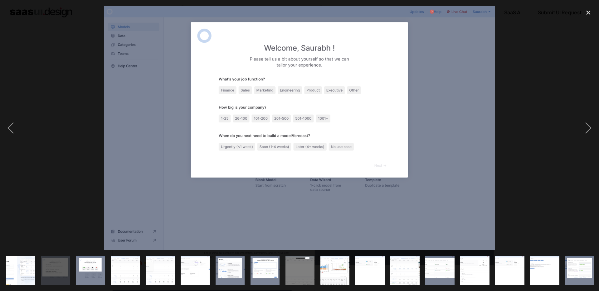
click at [470, 123] on img at bounding box center [300, 128] width 392 height 245
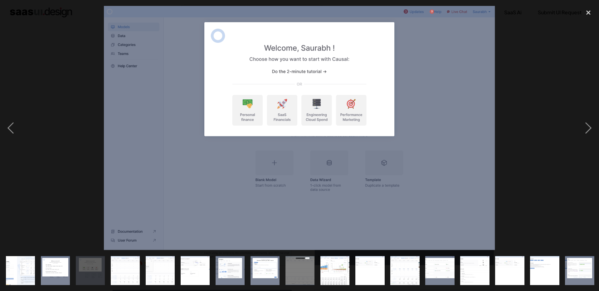
click at [470, 123] on img at bounding box center [300, 128] width 392 height 245
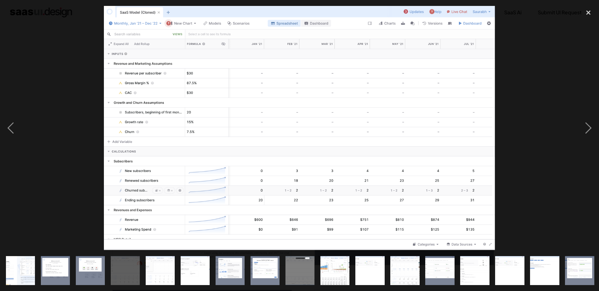
click at [470, 123] on img at bounding box center [300, 128] width 392 height 245
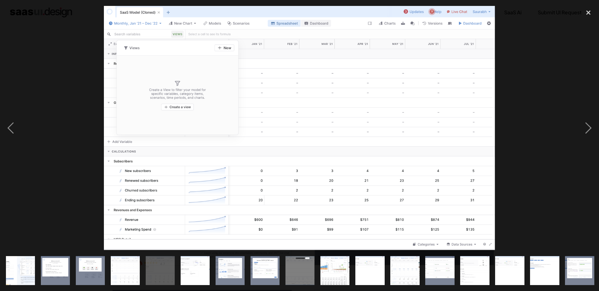
click at [470, 123] on img at bounding box center [300, 128] width 392 height 245
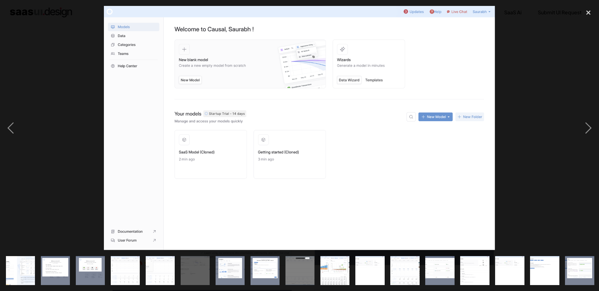
click at [470, 124] on img at bounding box center [300, 128] width 392 height 245
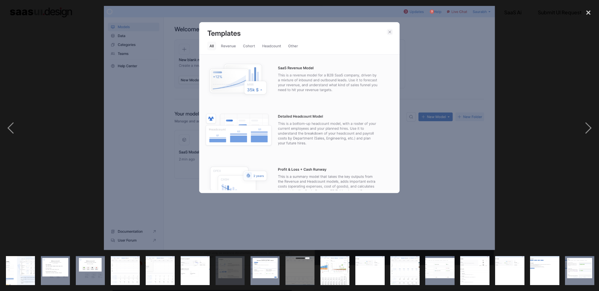
click at [470, 123] on img at bounding box center [300, 128] width 392 height 245
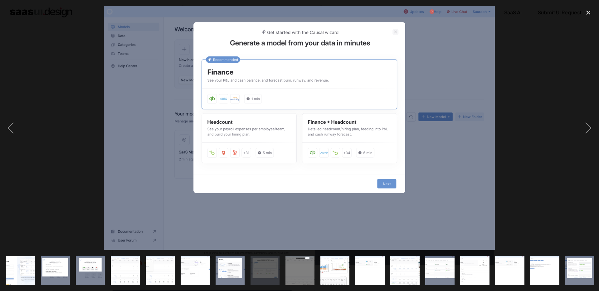
click at [470, 124] on img at bounding box center [300, 128] width 392 height 245
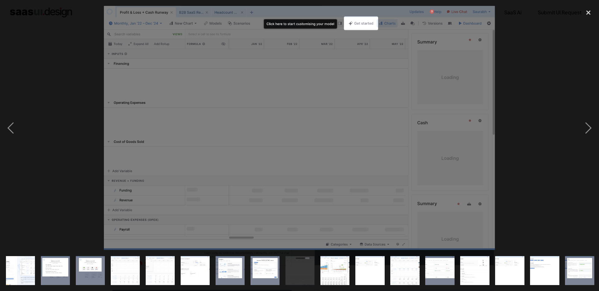
click at [470, 124] on img at bounding box center [300, 128] width 392 height 245
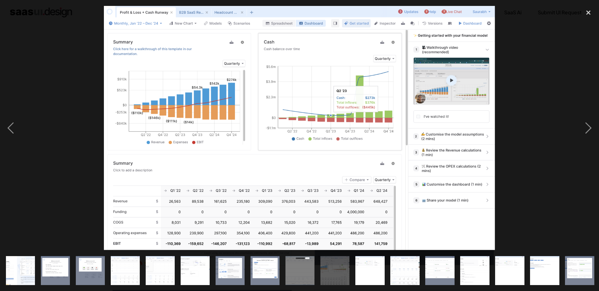
click at [470, 124] on img at bounding box center [300, 128] width 392 height 245
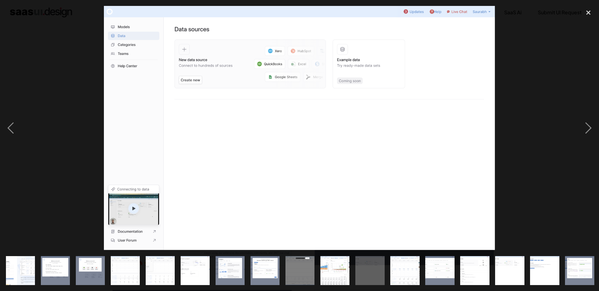
click at [470, 124] on img at bounding box center [300, 128] width 392 height 245
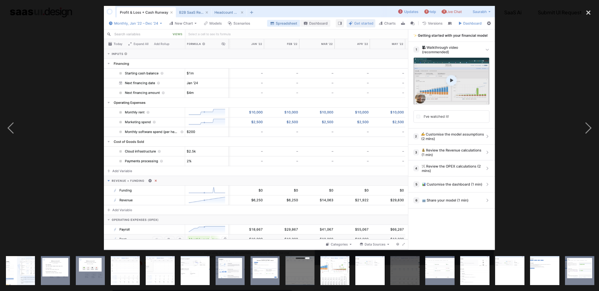
click at [470, 124] on img at bounding box center [300, 128] width 392 height 245
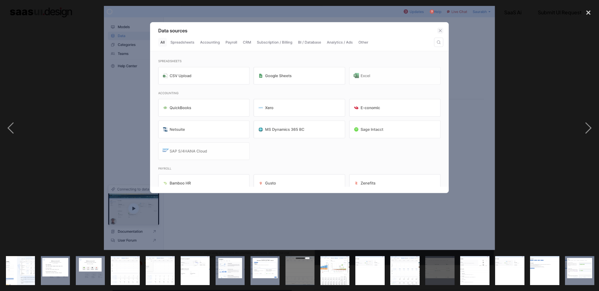
click at [470, 124] on img at bounding box center [300, 128] width 392 height 245
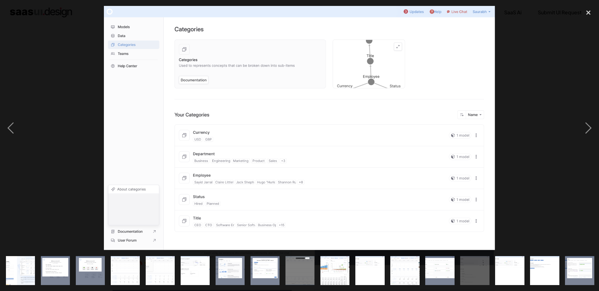
click at [470, 124] on img at bounding box center [300, 128] width 392 height 245
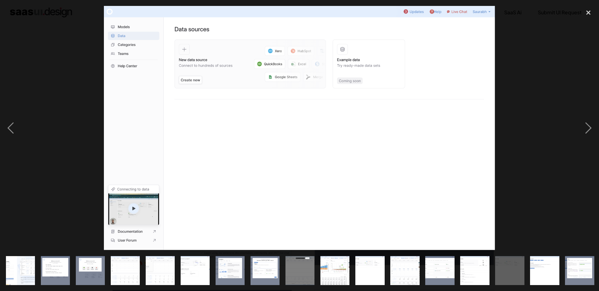
click at [470, 124] on img at bounding box center [300, 128] width 392 height 245
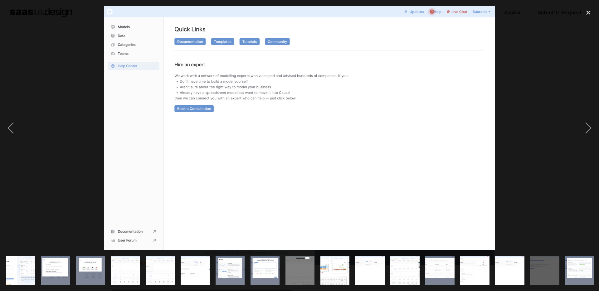
click at [470, 124] on img at bounding box center [300, 128] width 392 height 245
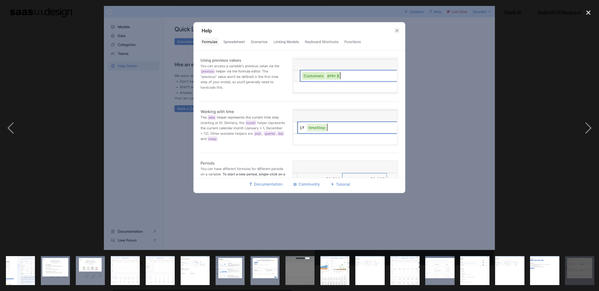
click at [470, 124] on img at bounding box center [300, 128] width 392 height 245
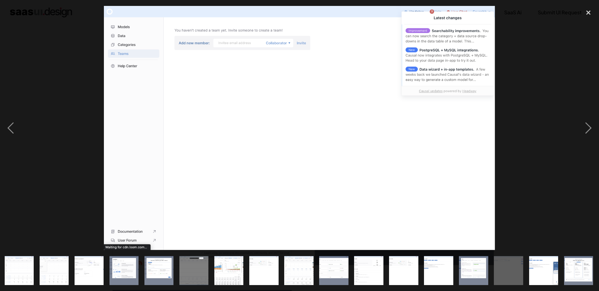
scroll to position [0, 106]
click at [470, 124] on img at bounding box center [300, 128] width 392 height 245
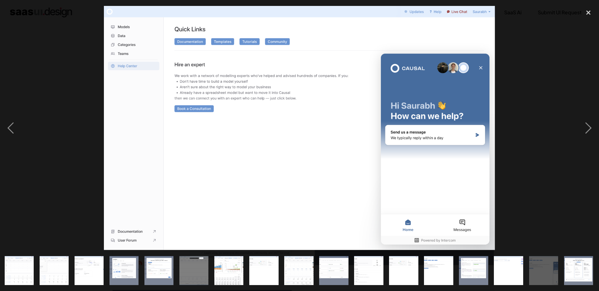
click at [470, 124] on img at bounding box center [300, 128] width 392 height 245
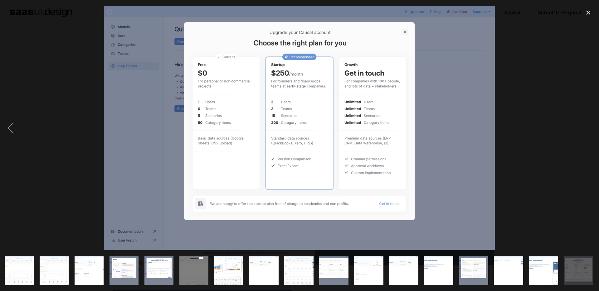
click at [469, 124] on img at bounding box center [300, 128] width 392 height 245
click at [591, 14] on div "close lightbox" at bounding box center [588, 13] width 21 height 14
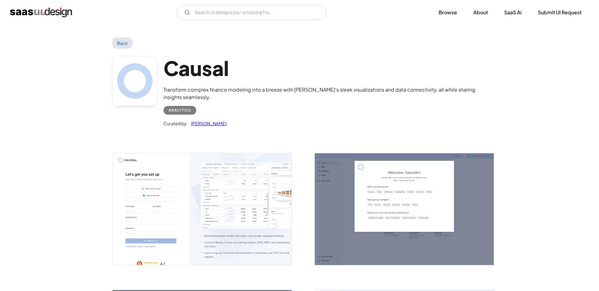
scroll to position [0, 0]
click at [119, 41] on link "Back" at bounding box center [122, 42] width 20 height 11
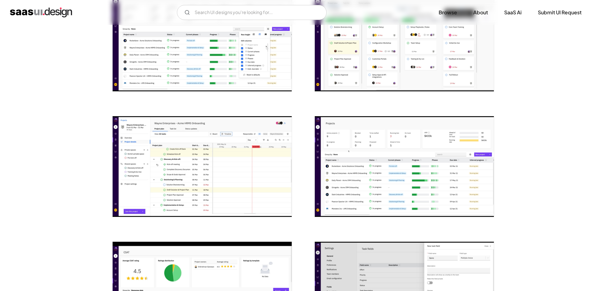
scroll to position [659, 0]
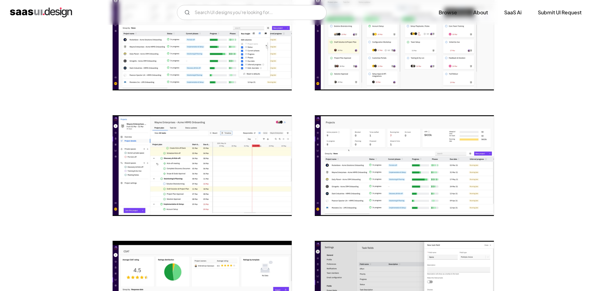
click at [183, 163] on img "open lightbox" at bounding box center [202, 165] width 179 height 101
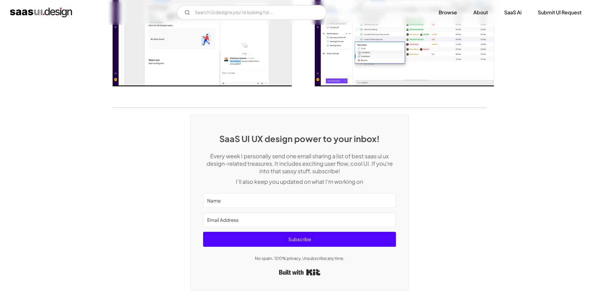
scroll to position [1044, 0]
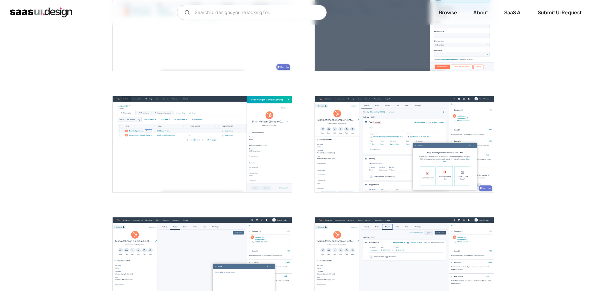
scroll to position [414, 0]
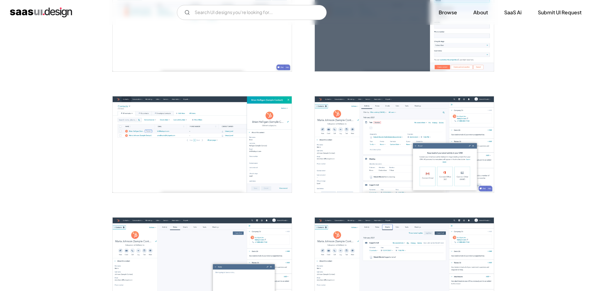
click at [150, 138] on img "open lightbox" at bounding box center [202, 144] width 179 height 96
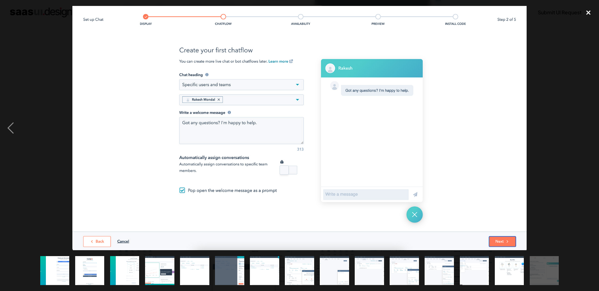
click at [590, 11] on div "close lightbox" at bounding box center [588, 13] width 21 height 14
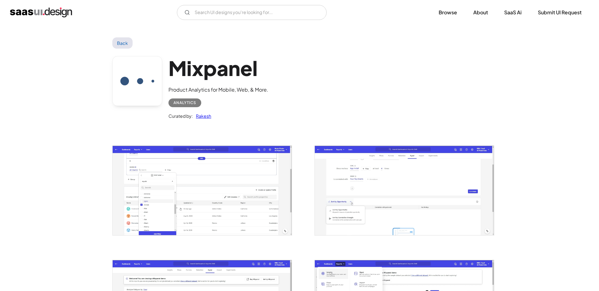
click at [267, 177] on img "open lightbox" at bounding box center [202, 190] width 179 height 89
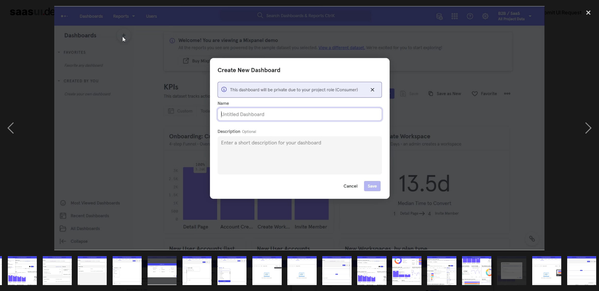
scroll to position [0, 106]
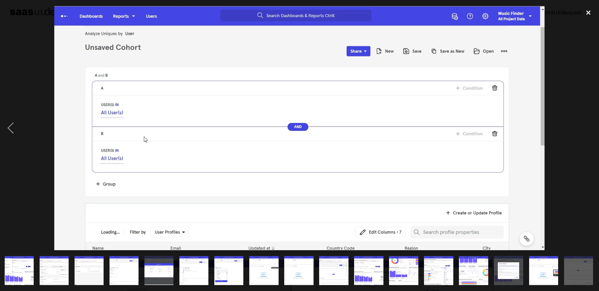
click at [588, 15] on div "close lightbox" at bounding box center [588, 13] width 21 height 14
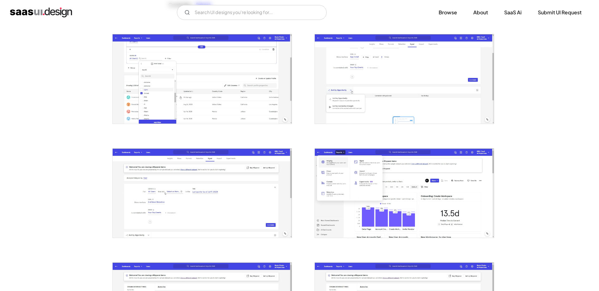
scroll to position [0, 0]
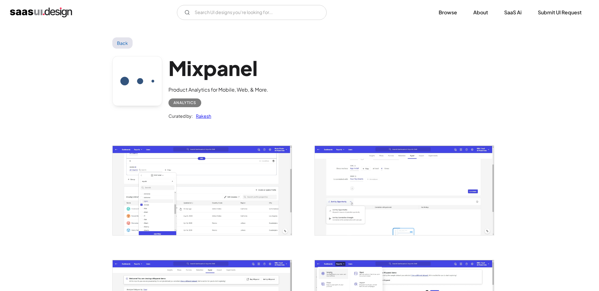
click at [120, 43] on link "Back" at bounding box center [122, 42] width 20 height 11
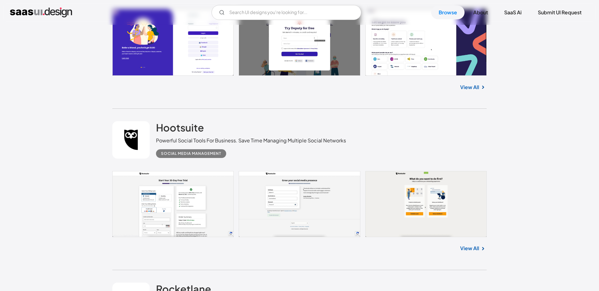
scroll to position [9062, 0]
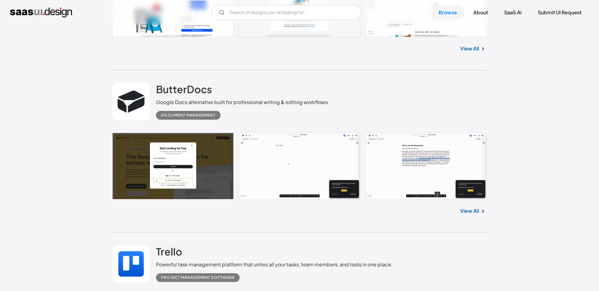
scroll to position [10082, 0]
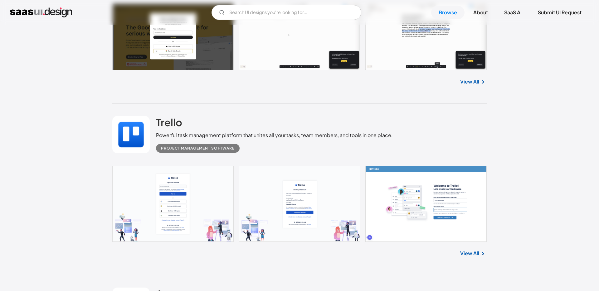
scroll to position [10212, 0]
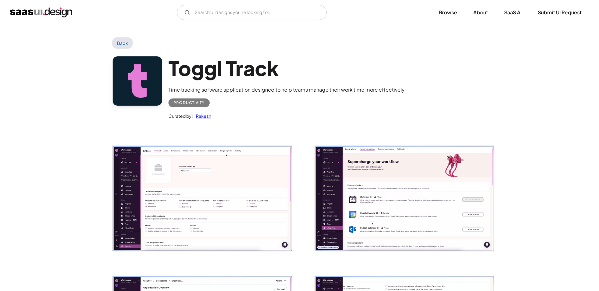
click at [199, 160] on img "open lightbox" at bounding box center [202, 198] width 179 height 105
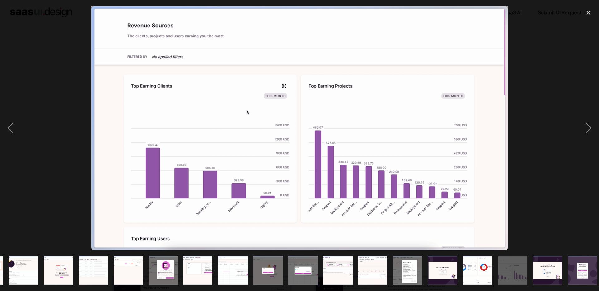
scroll to position [0, 141]
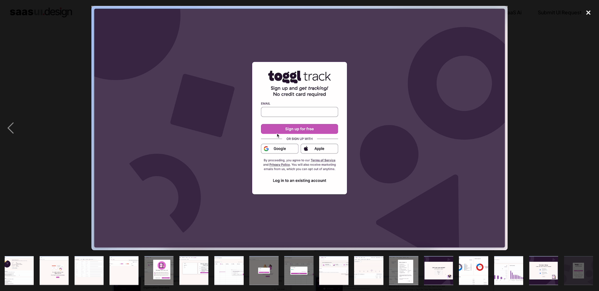
click at [592, 15] on div "close lightbox" at bounding box center [588, 13] width 21 height 14
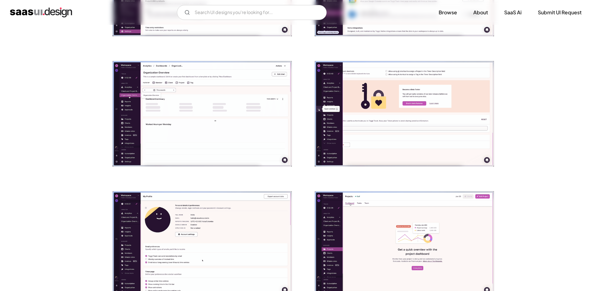
scroll to position [0, 0]
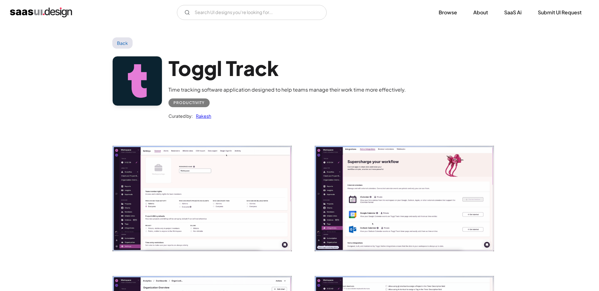
click at [122, 46] on link "Back" at bounding box center [122, 42] width 20 height 11
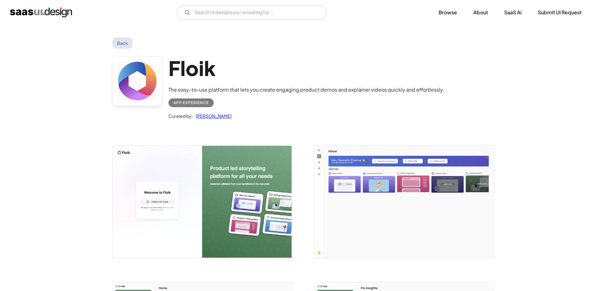
click at [193, 193] on img "open lightbox" at bounding box center [202, 202] width 179 height 112
click at [119, 46] on link "Back" at bounding box center [122, 42] width 20 height 11
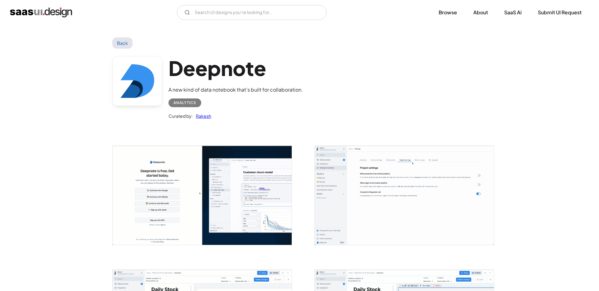
click at [183, 175] on img "open lightbox" at bounding box center [202, 195] width 179 height 99
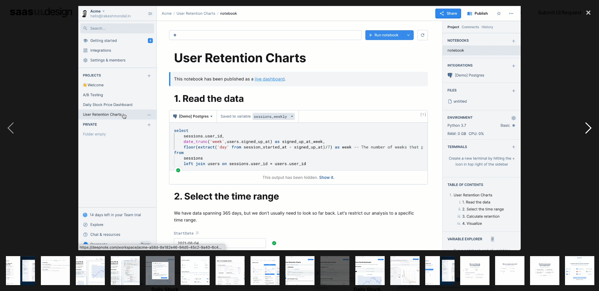
click at [591, 128] on div "next image" at bounding box center [588, 128] width 21 height 245
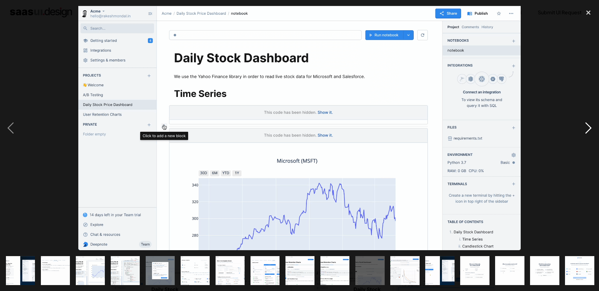
click at [591, 128] on div "next image" at bounding box center [588, 128] width 21 height 245
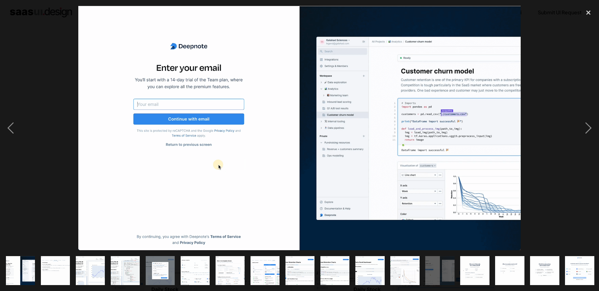
click at [191, 269] on img "show item 6 of 25" at bounding box center [195, 270] width 53 height 29
